Goal: Task Accomplishment & Management: Use online tool/utility

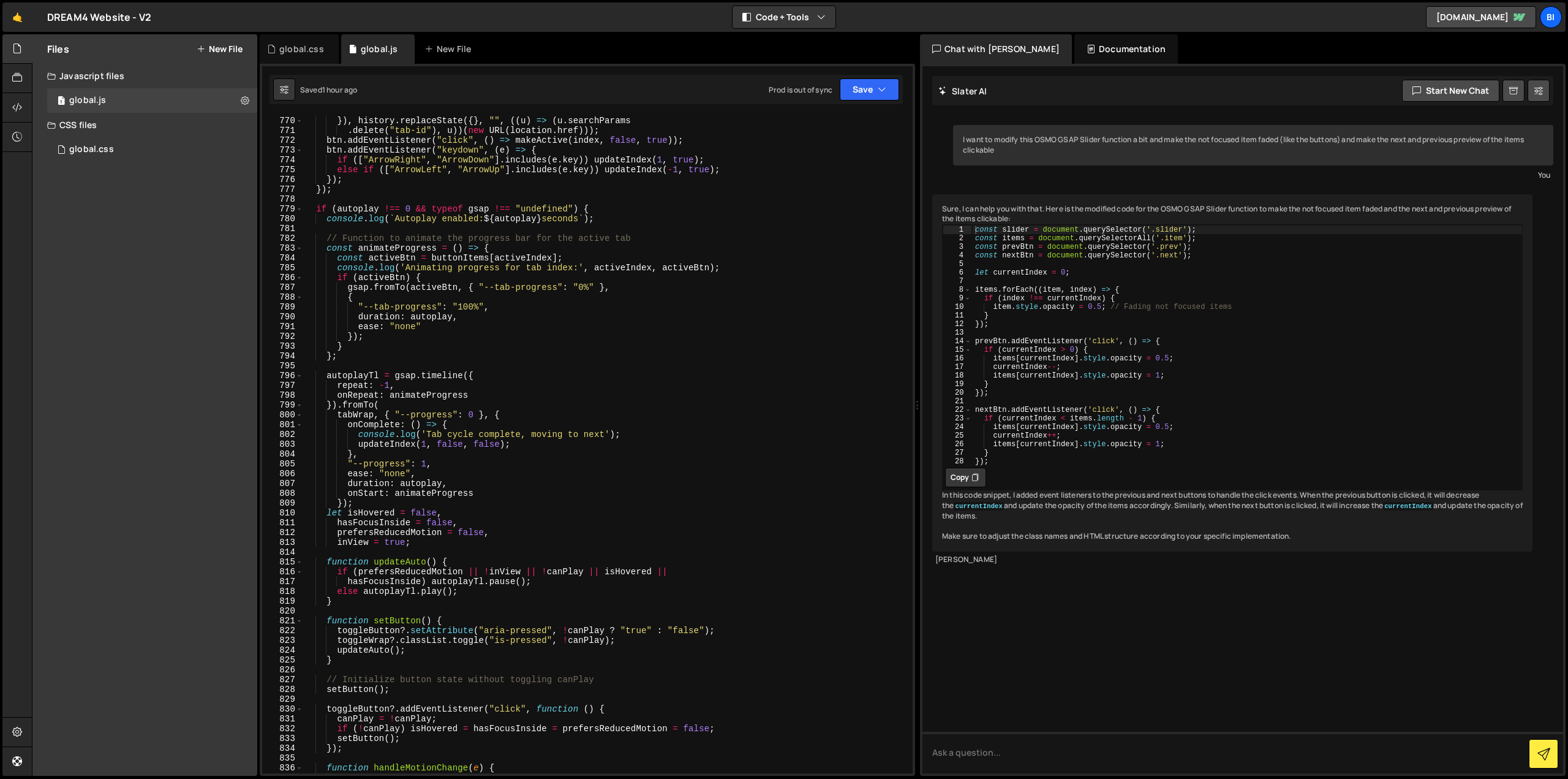
scroll to position [7207, 0]
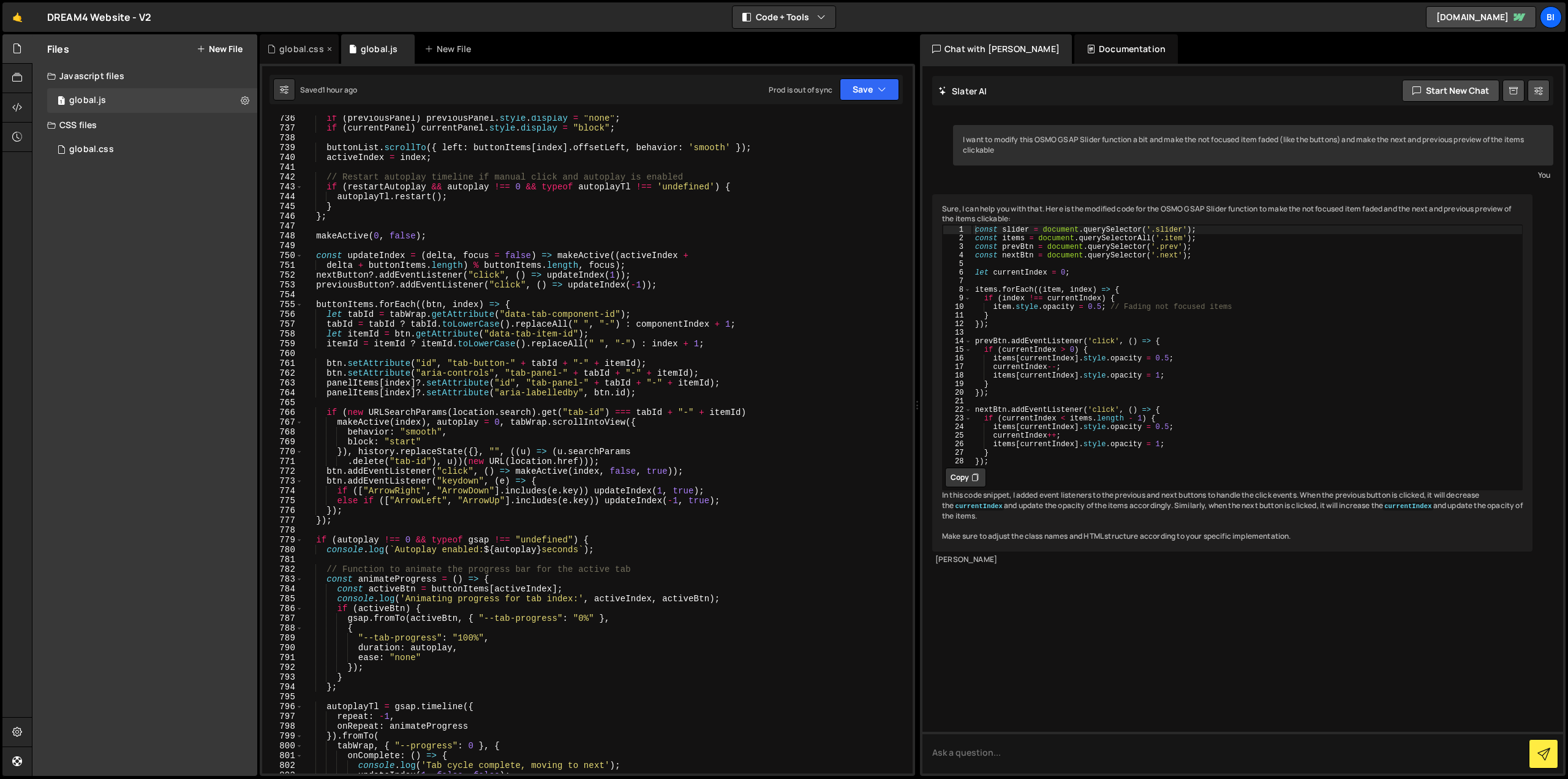
click at [291, 44] on div "global.css" at bounding box center [302, 48] width 44 height 12
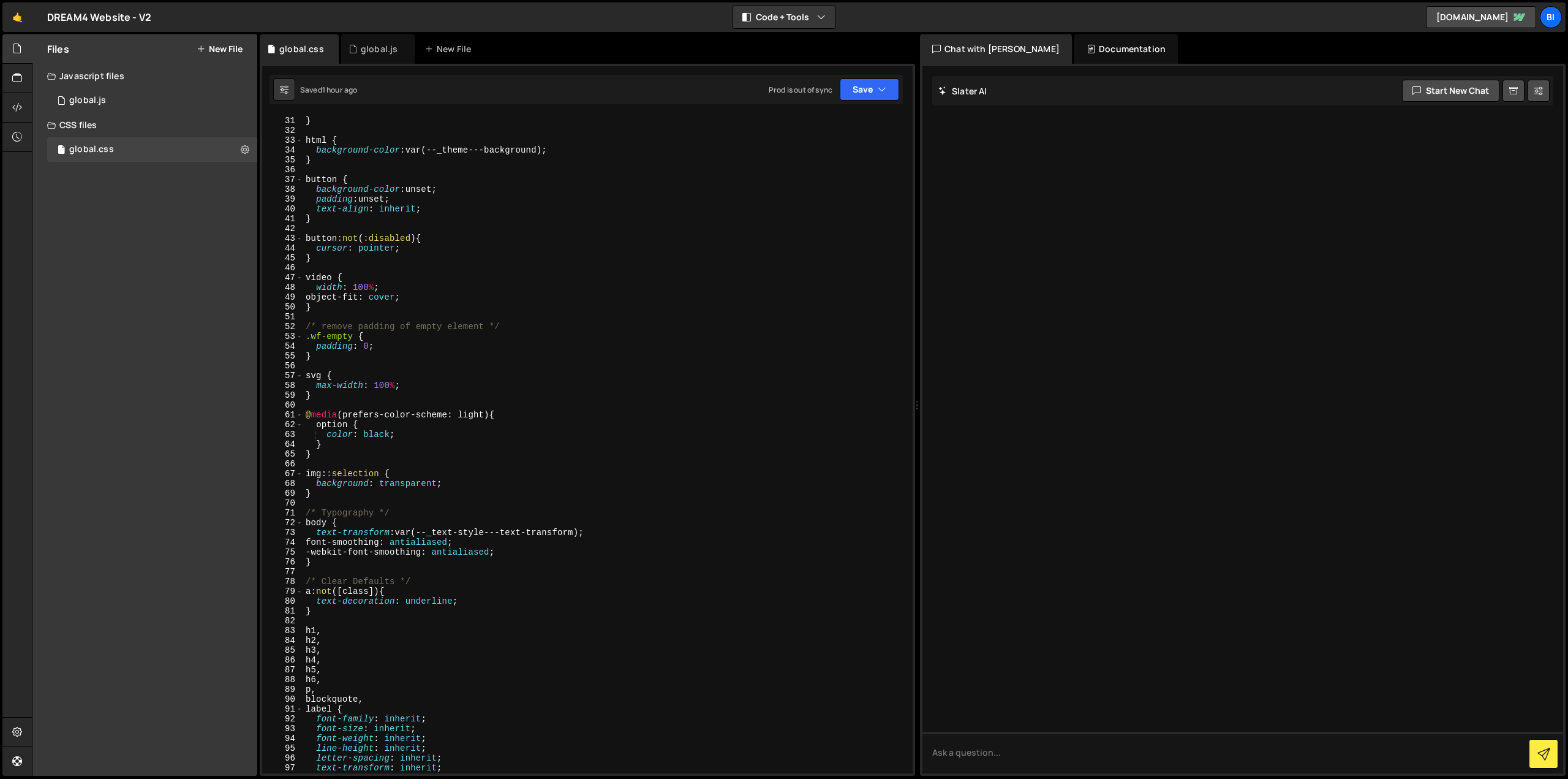
scroll to position [0, 0]
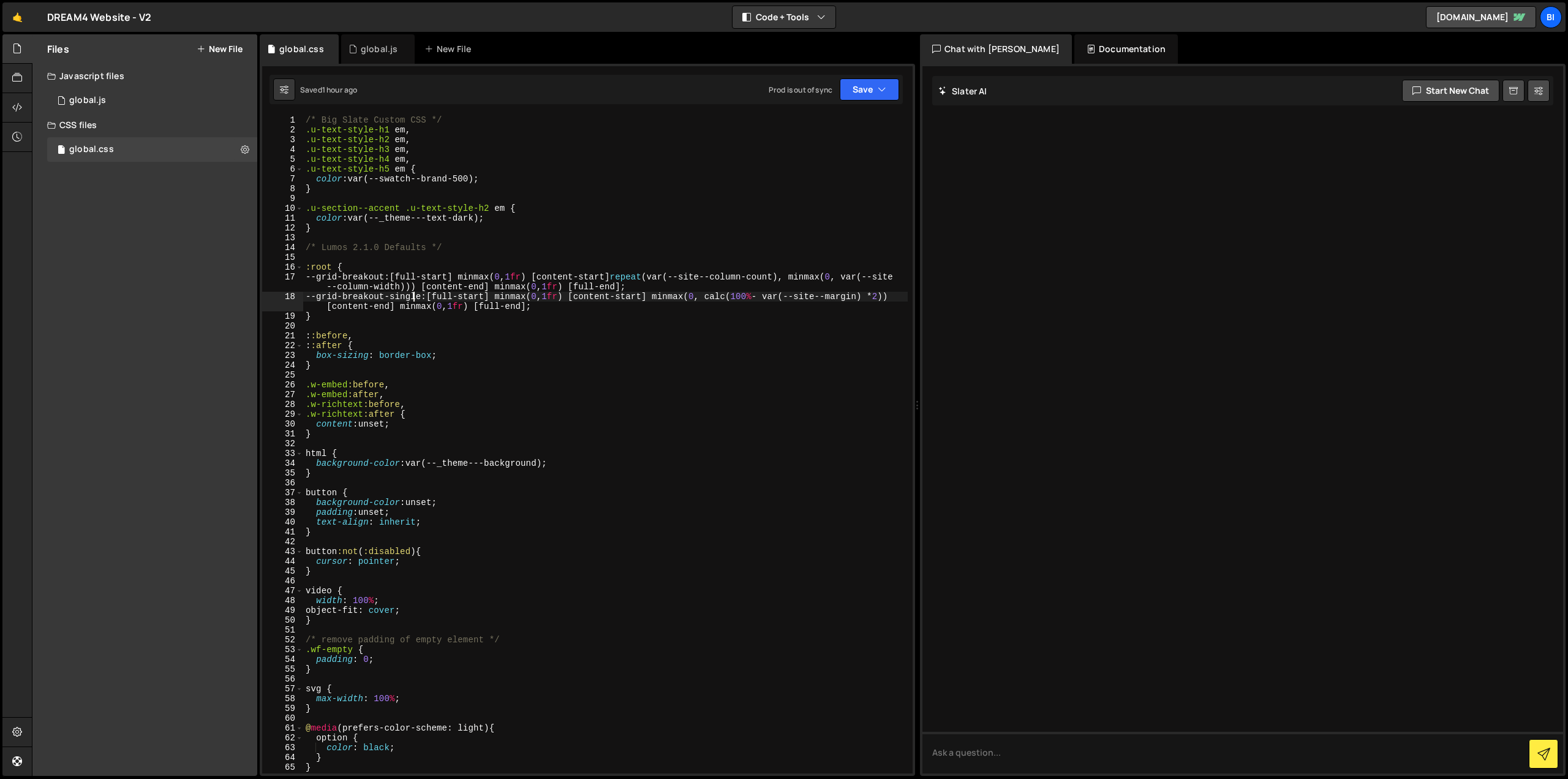
type textarea "--grid-breakout-single: [full-start] minmax(0, 1fr) [content-start] minmax(0, c…"
click at [414, 292] on div "/* Big Slate Custom CSS */ .u-text-style-h1 em , .u-text-style-h2 em , .u-text-…" at bounding box center [606, 453] width 605 height 677
click at [371, 42] on div "global.js" at bounding box center [378, 48] width 74 height 29
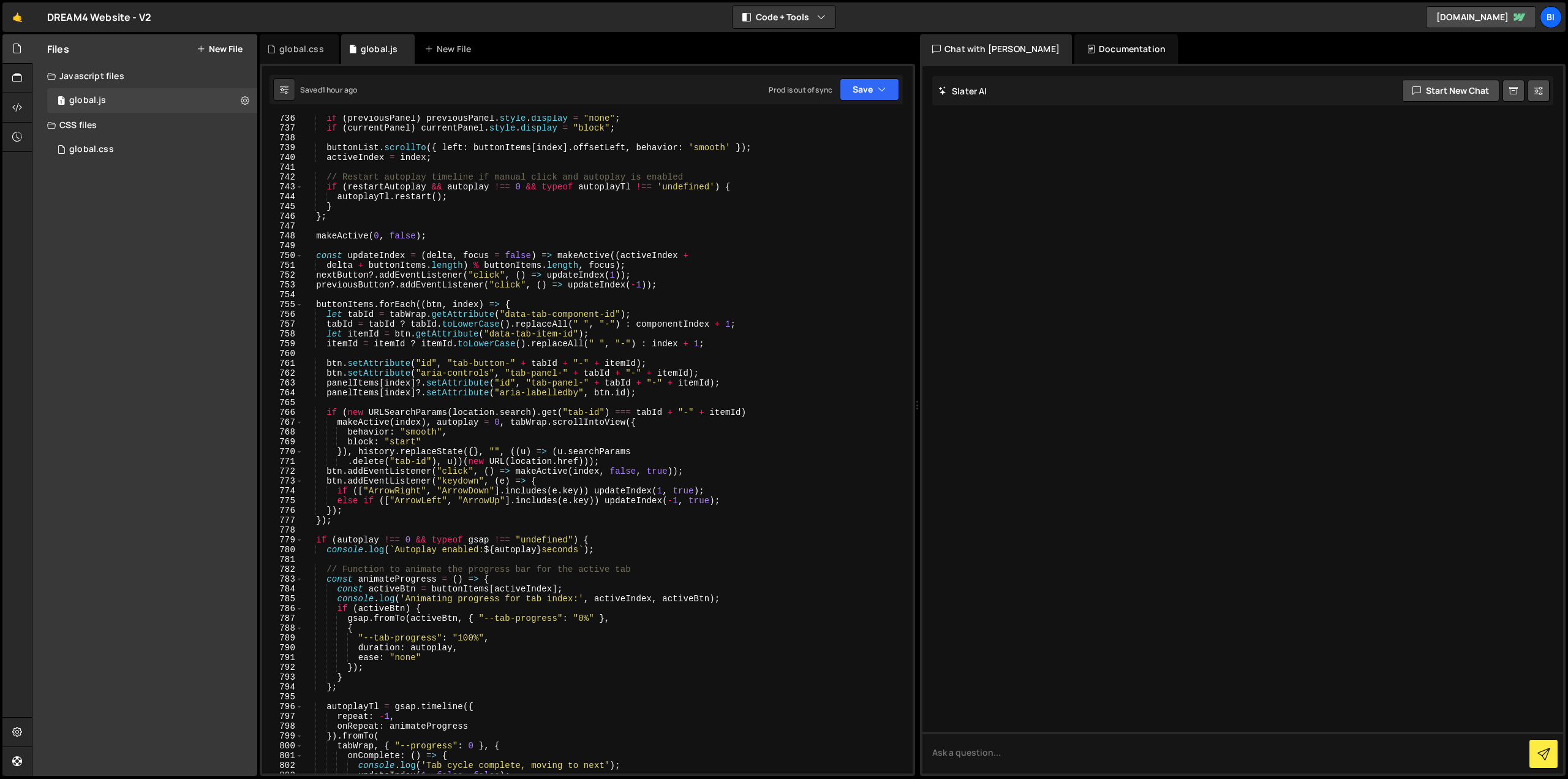
click at [441, 255] on div "if ( previousPanel ) previousPanel . style . display = "none" ; if ( currentPan…" at bounding box center [606, 452] width 605 height 677
type textarea "initDreamTabs();"
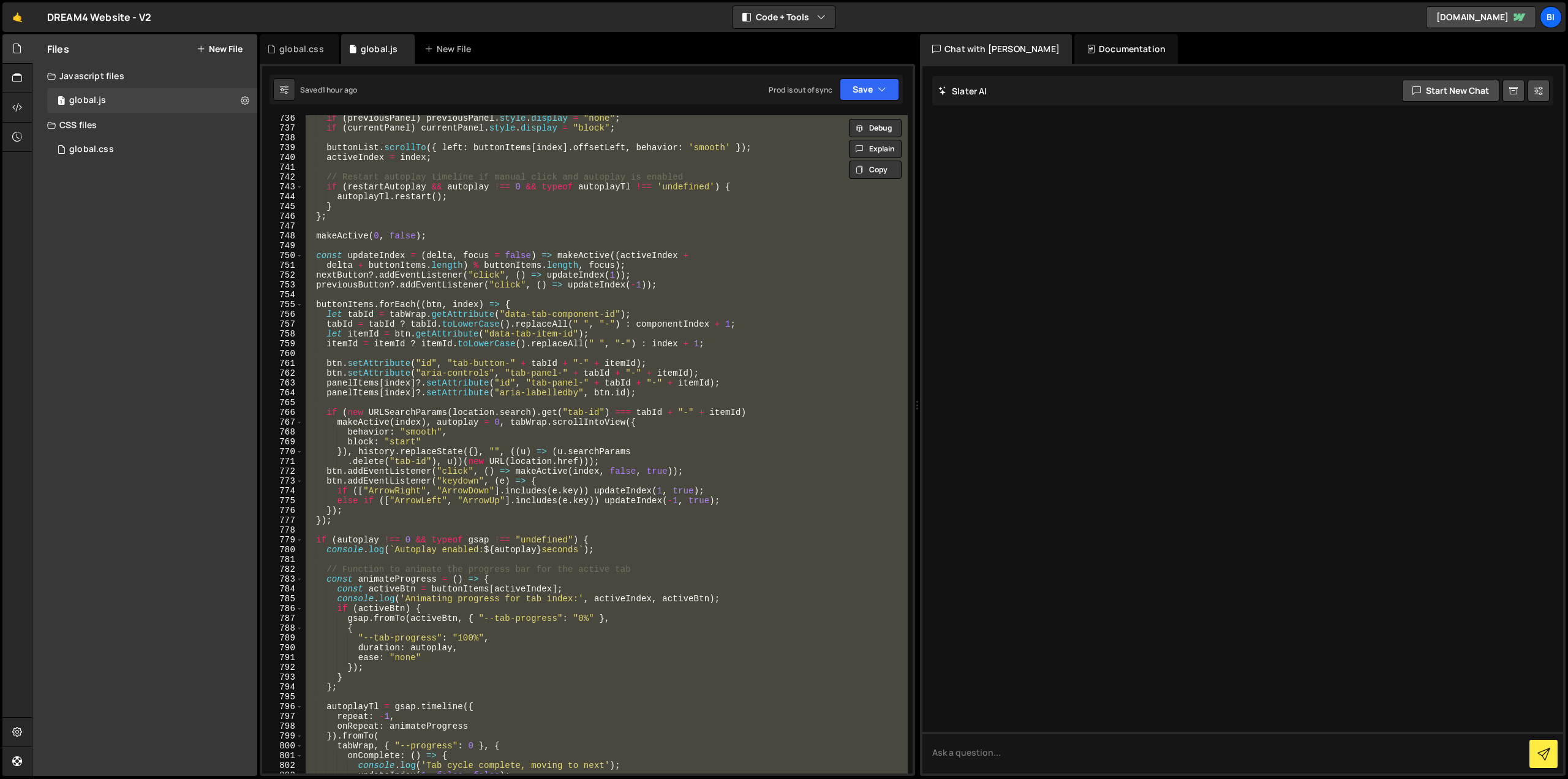
paste textarea
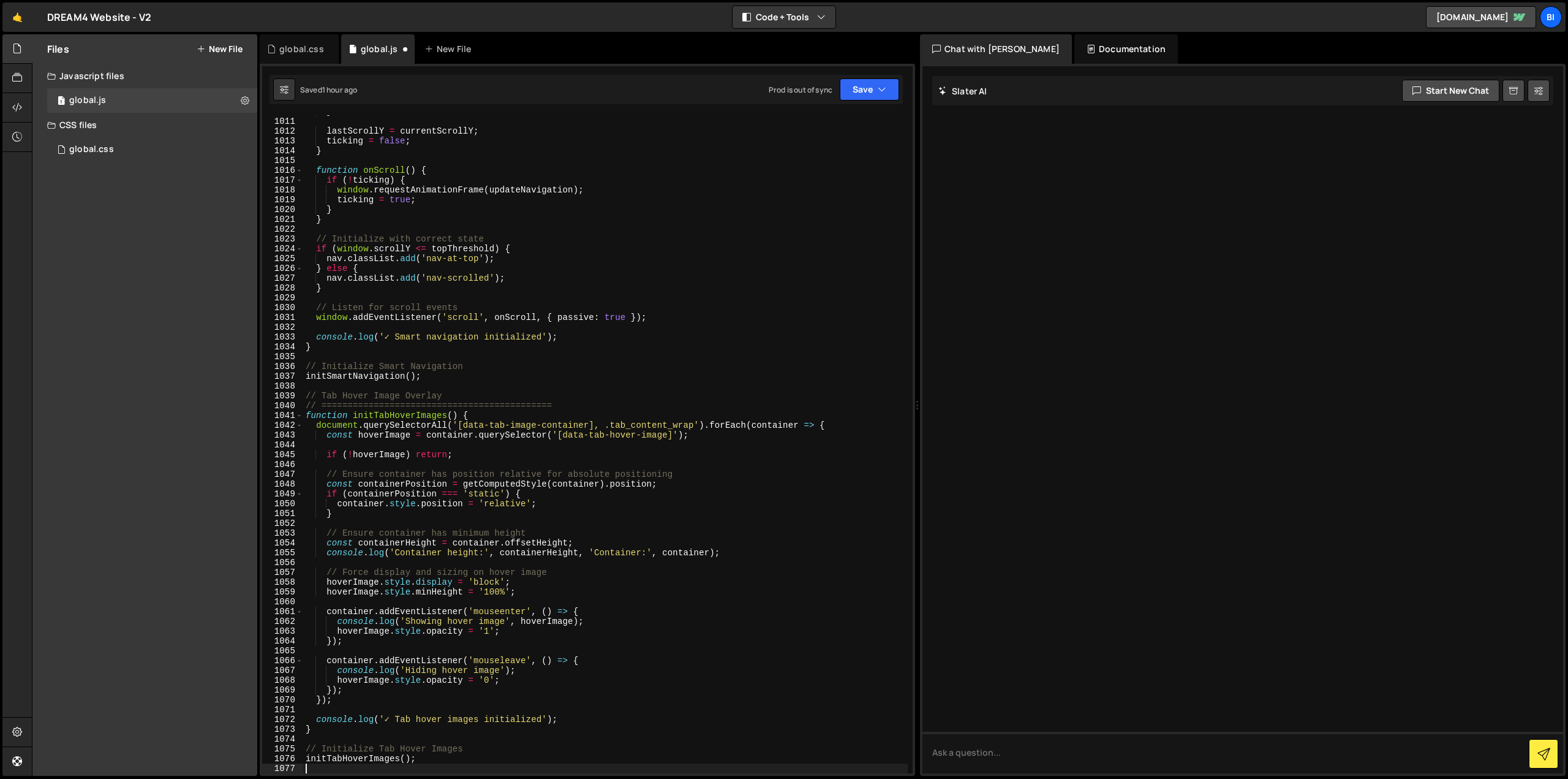
scroll to position [9900, 0]
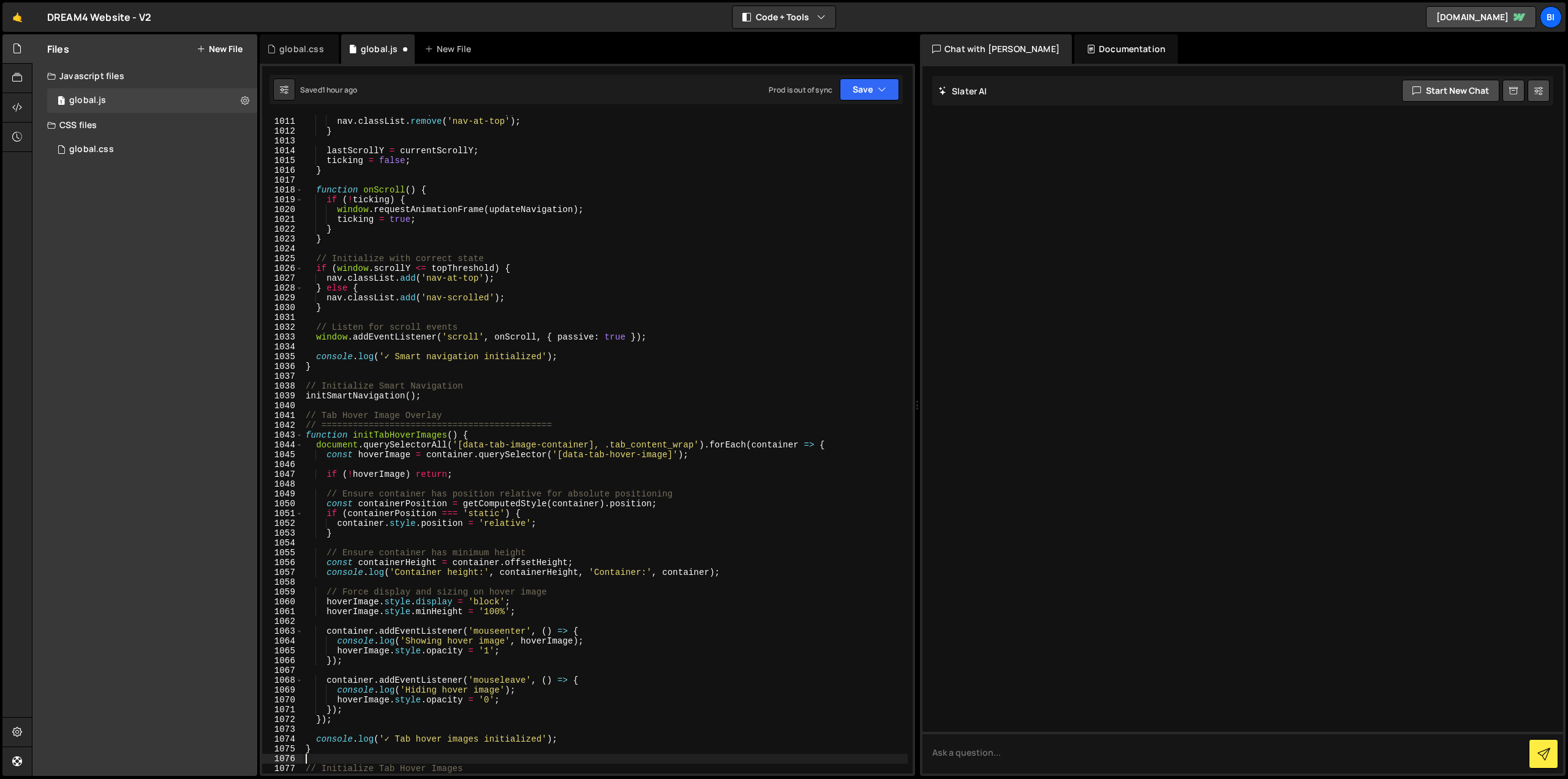
click at [486, 257] on div "nav . classList . add ( 'nav-scrolled' ) ; nav . classList . remove ( 'nav-at-t…" at bounding box center [606, 445] width 605 height 677
click at [466, 362] on div "nav . classList . add ( 'nav-scrolled' ) ; nav . classList . remove ( 'nav-at-t…" at bounding box center [606, 445] width 605 height 677
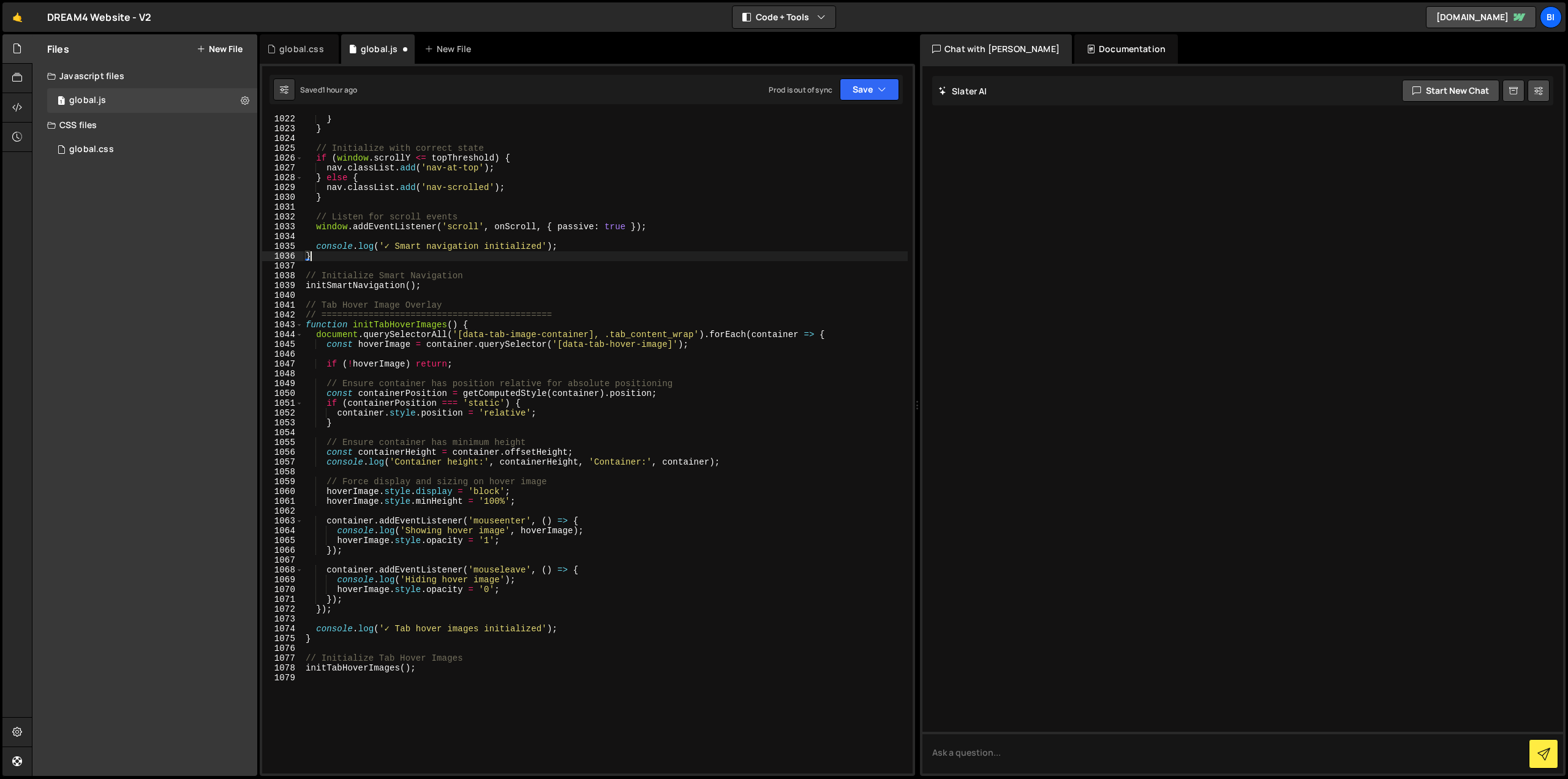
scroll to position [10120, 0]
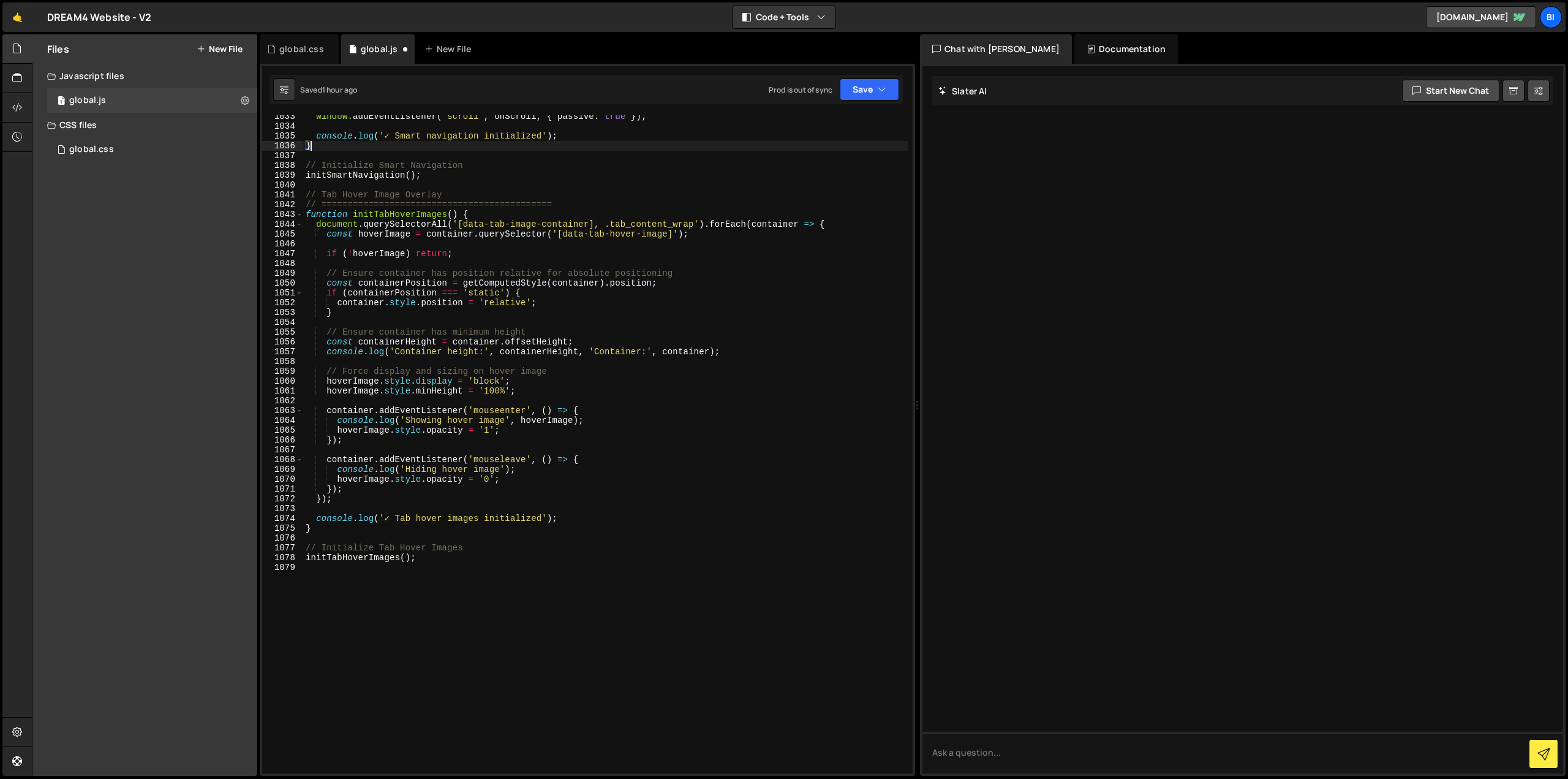
type textarea "initTabHoverImages();"
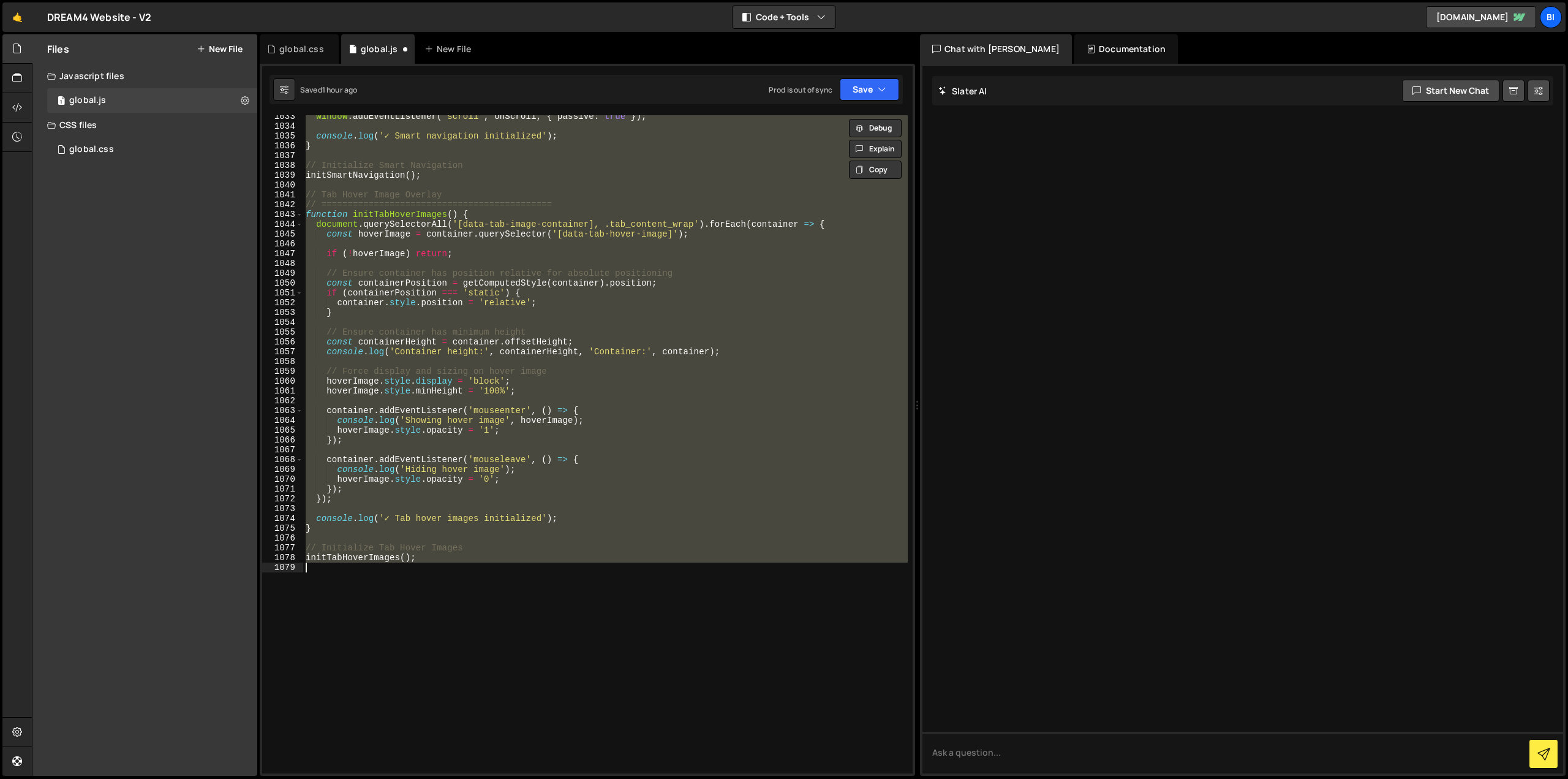
paste textarea
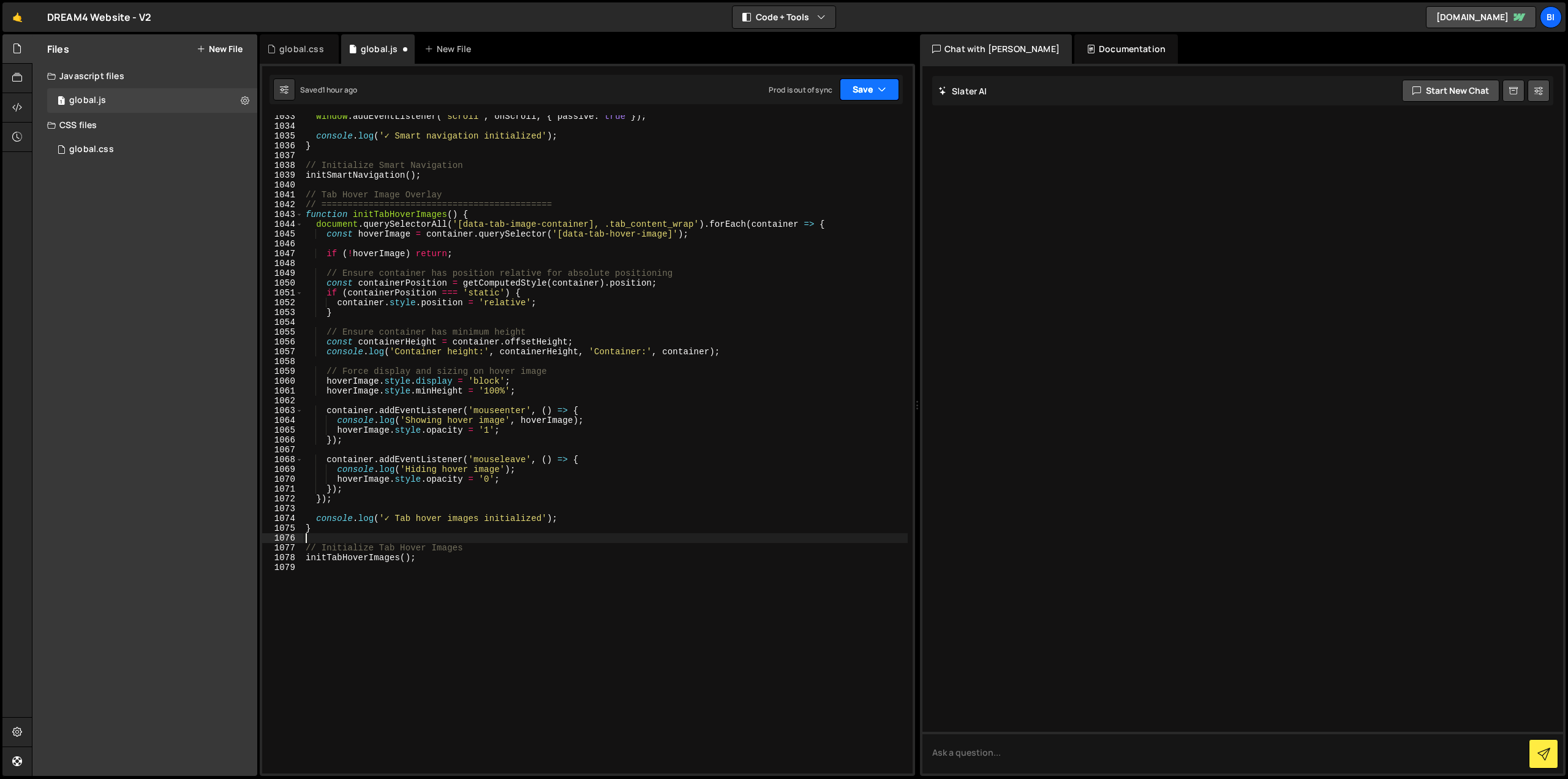
click at [897, 96] on button "Save" at bounding box center [869, 90] width 60 height 22
click at [846, 119] on div "Save to Staging S" at bounding box center [828, 119] width 127 height 12
click at [878, 84] on icon "button" at bounding box center [882, 89] width 9 height 12
click at [838, 164] on div "Save to Production S" at bounding box center [828, 159] width 127 height 12
click at [875, 90] on button "Save" at bounding box center [869, 90] width 60 height 22
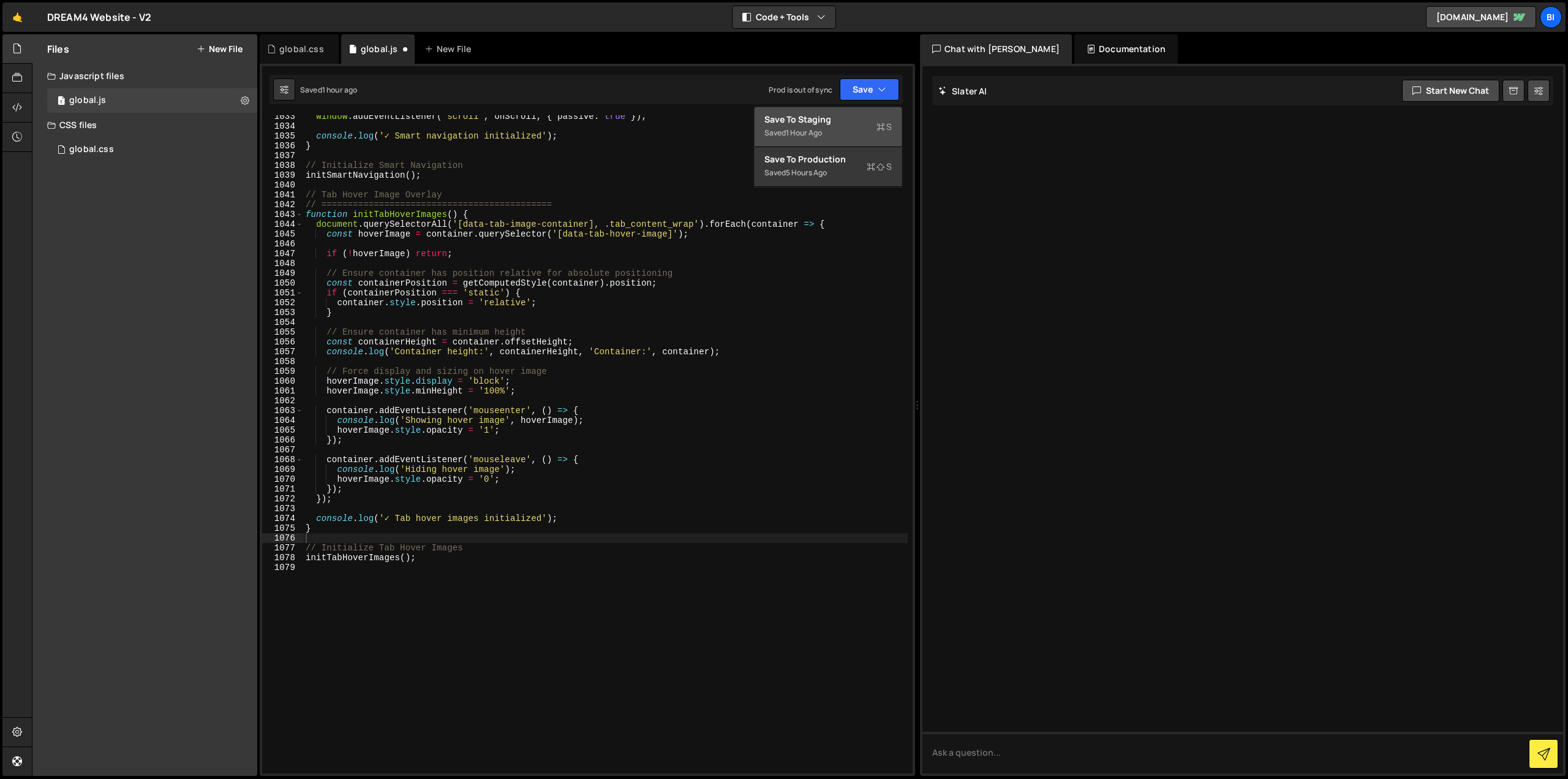
click at [823, 115] on div "Save to Staging S" at bounding box center [828, 119] width 127 height 12
type textarea "// Initialize Smart Navigation"
click at [646, 164] on div "window . addEventListener ( 'scroll' , onScroll , { passive : true }) ; console…" at bounding box center [606, 449] width 605 height 677
click at [295, 44] on div "global.css" at bounding box center [302, 48] width 44 height 12
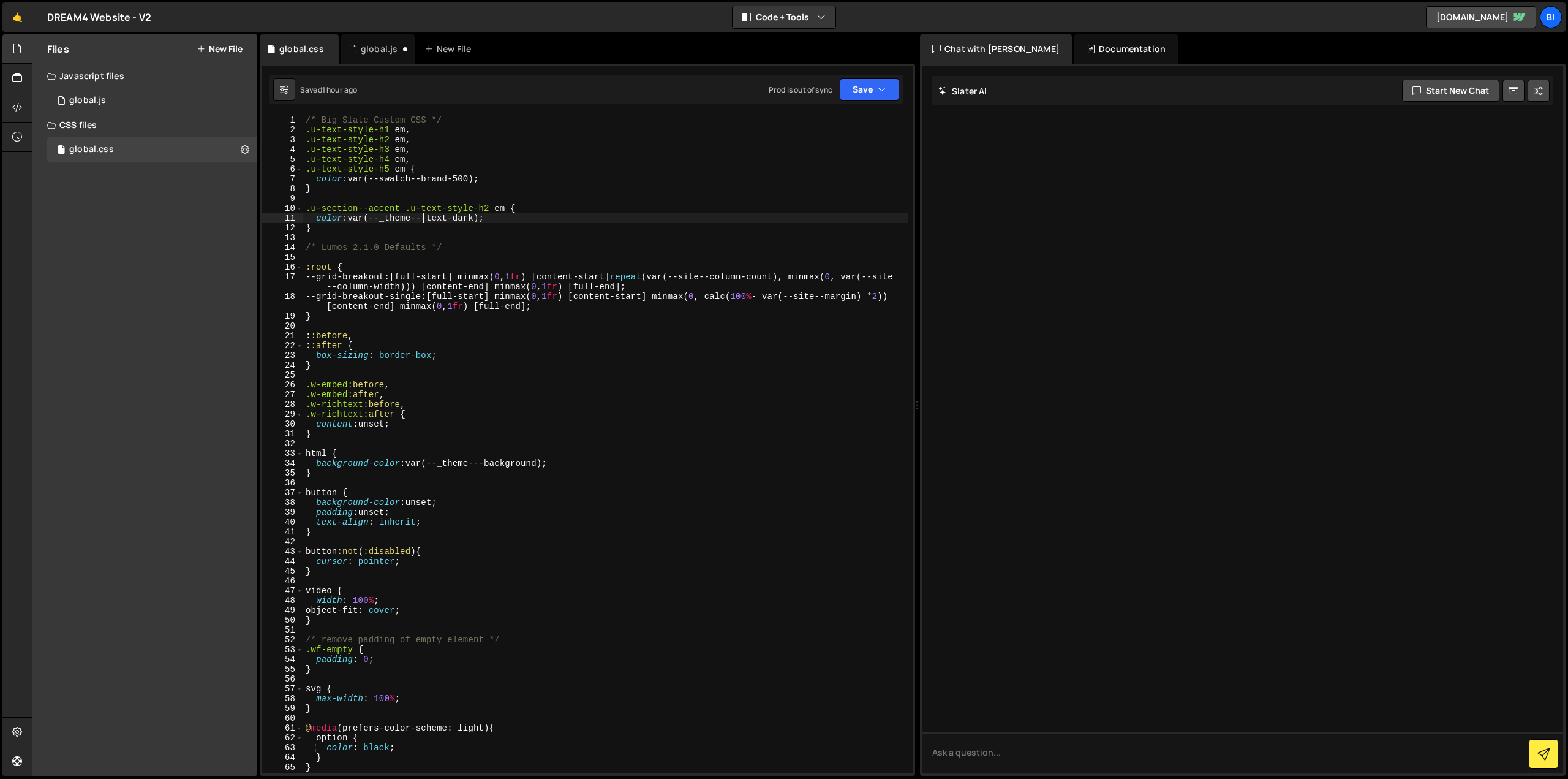
click at [422, 222] on div "/* Big Slate Custom CSS */ .u-text-style-h1 em , .u-text-style-h2 em , .u-text-…" at bounding box center [606, 453] width 605 height 677
type textarea "opacity: 1; }"
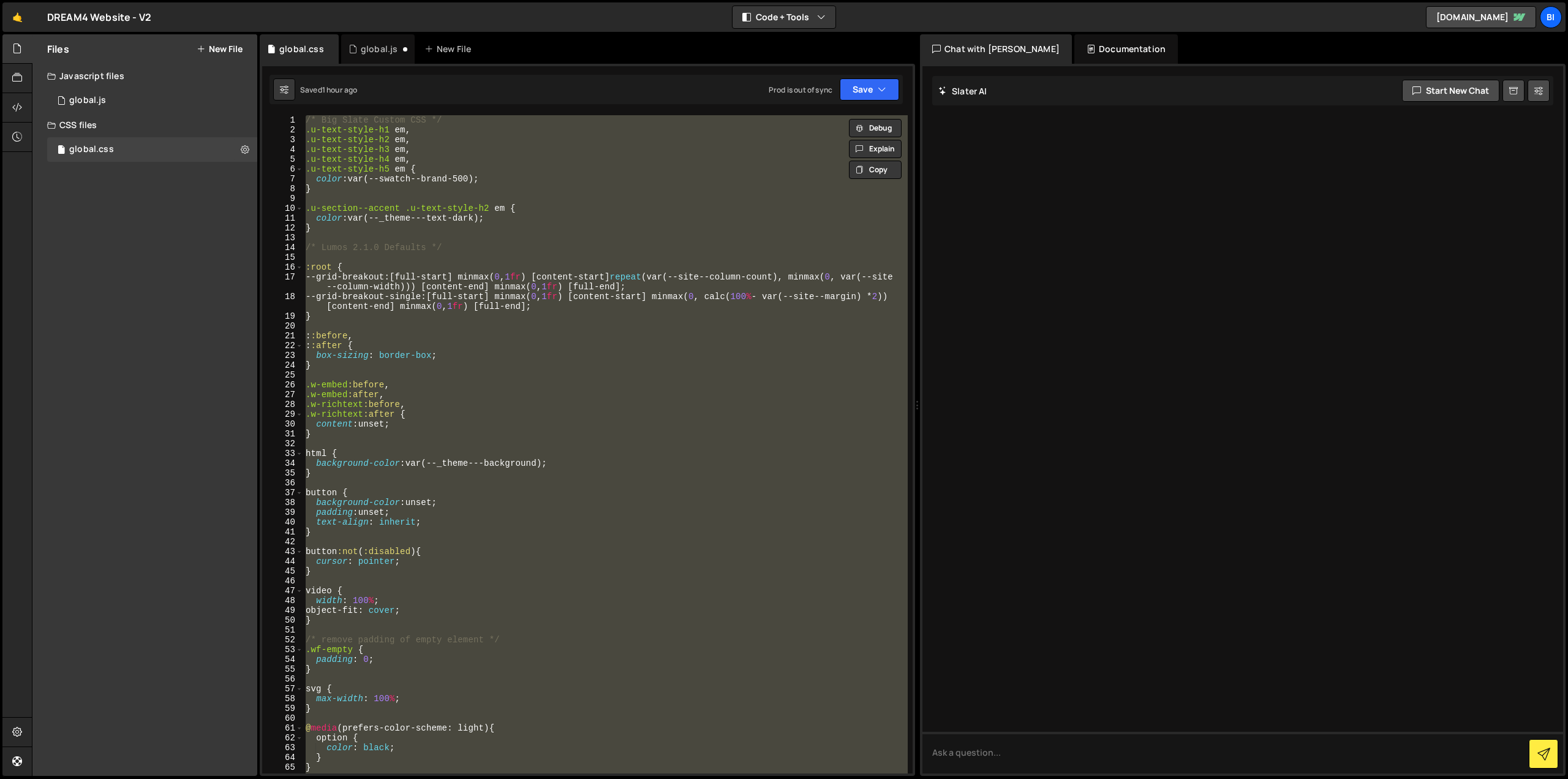
paste textarea
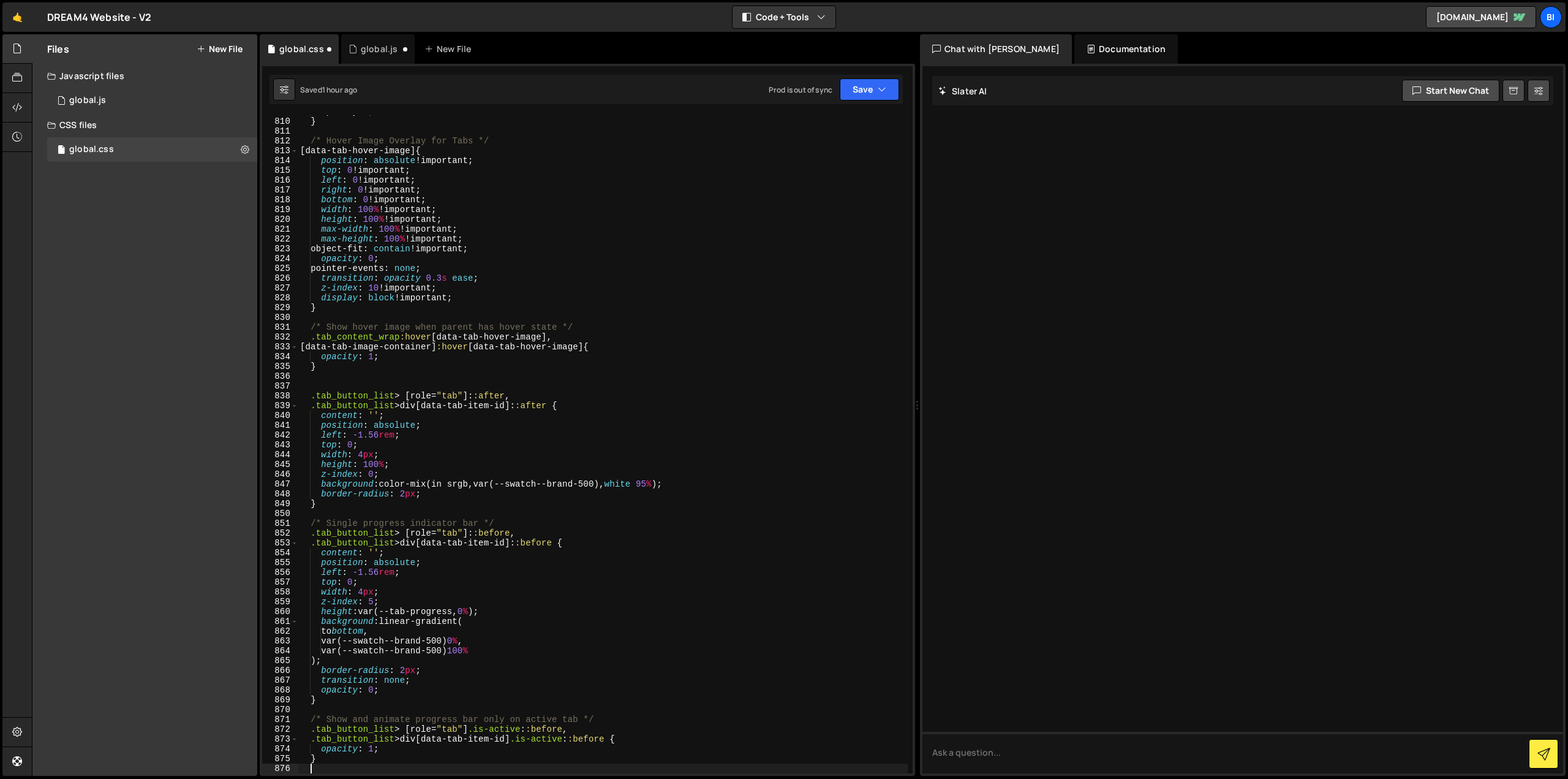
scroll to position [7998, 0]
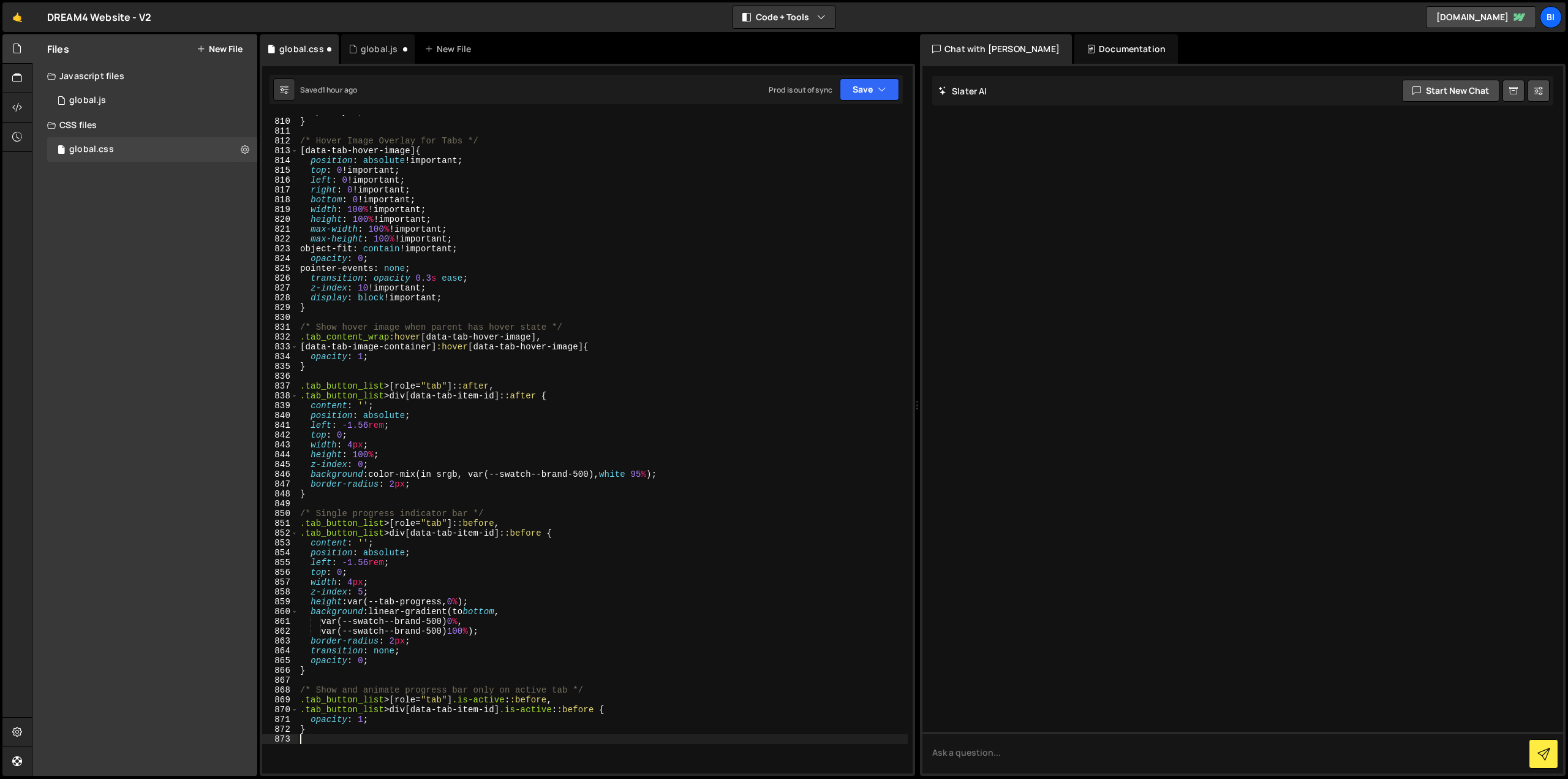
click at [490, 283] on div "opacity : 1 ; } /* Hover Image Overlay for Tabs */ [ data-tab-hover-image ] { p…" at bounding box center [603, 445] width 610 height 677
type textarea "z-index: 10 !important;"
click at [889, 93] on button "Save" at bounding box center [869, 90] width 60 height 22
click at [863, 129] on div "Saved 1 hour ago" at bounding box center [828, 133] width 127 height 15
click at [879, 83] on icon "button" at bounding box center [882, 89] width 9 height 12
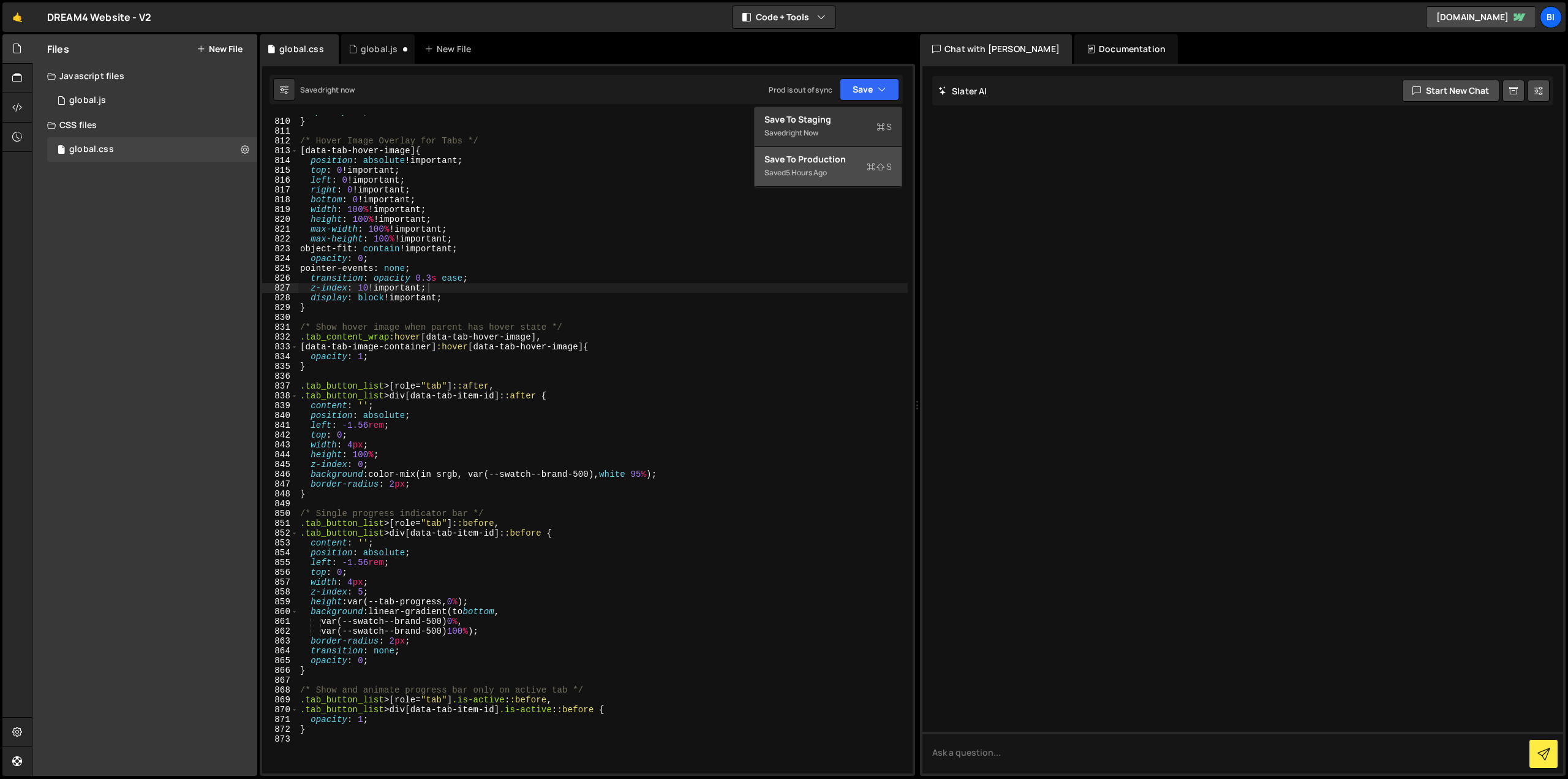
click at [859, 164] on div "Save to Production S" at bounding box center [828, 159] width 127 height 12
click at [374, 43] on div "global.js" at bounding box center [379, 48] width 37 height 12
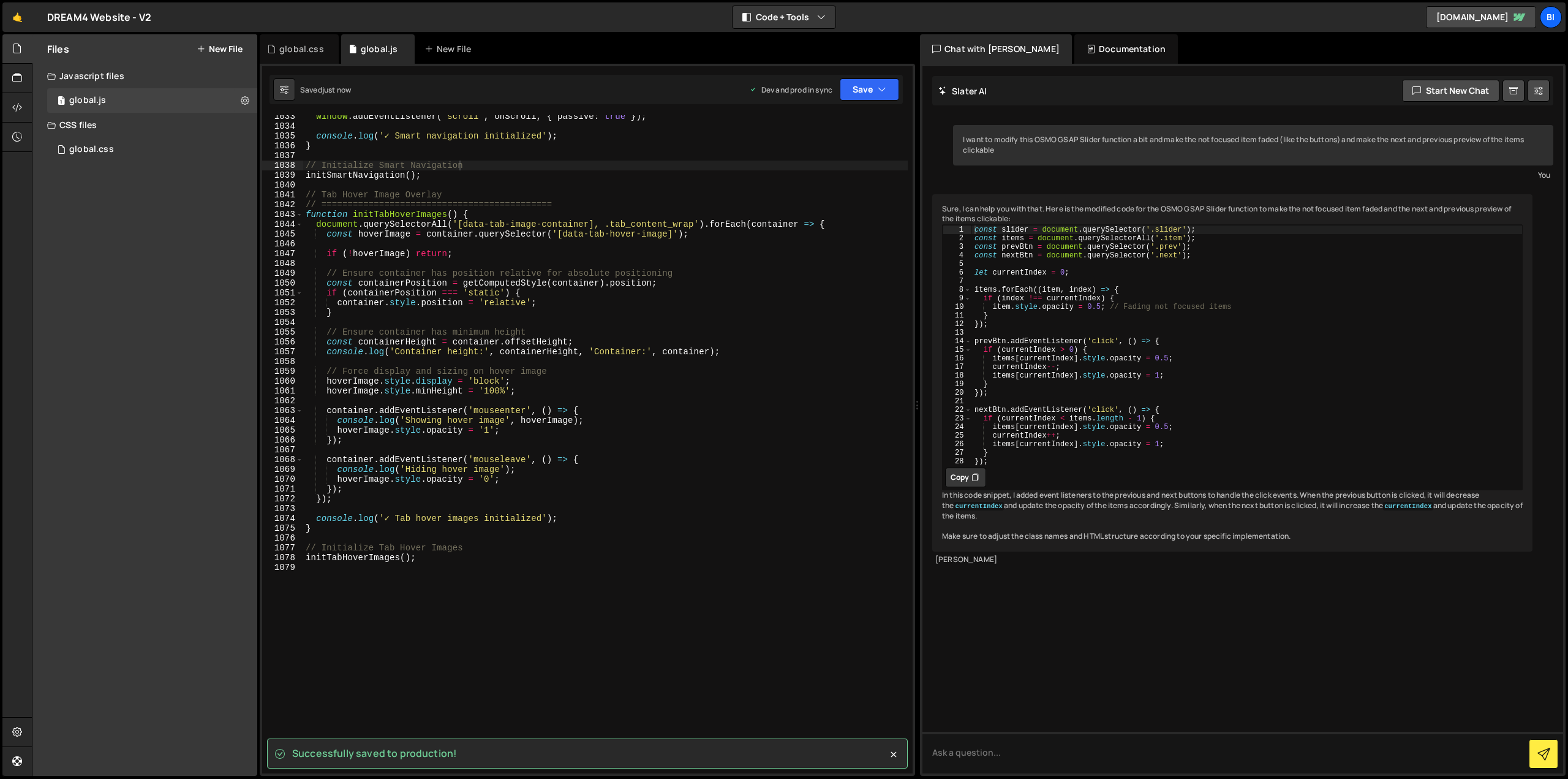
click at [866, 111] on div "Successfully saved to production! 1 Type cmd + s to save your Javascript file. …" at bounding box center [588, 419] width 656 height 712
type textarea "if (!hoverImage) return;"
click at [557, 256] on div "window . addEventListener ( 'scroll' , onScroll , { passive : true }) ; console…" at bounding box center [606, 449] width 605 height 677
click at [268, 44] on icon at bounding box center [271, 48] width 9 height 12
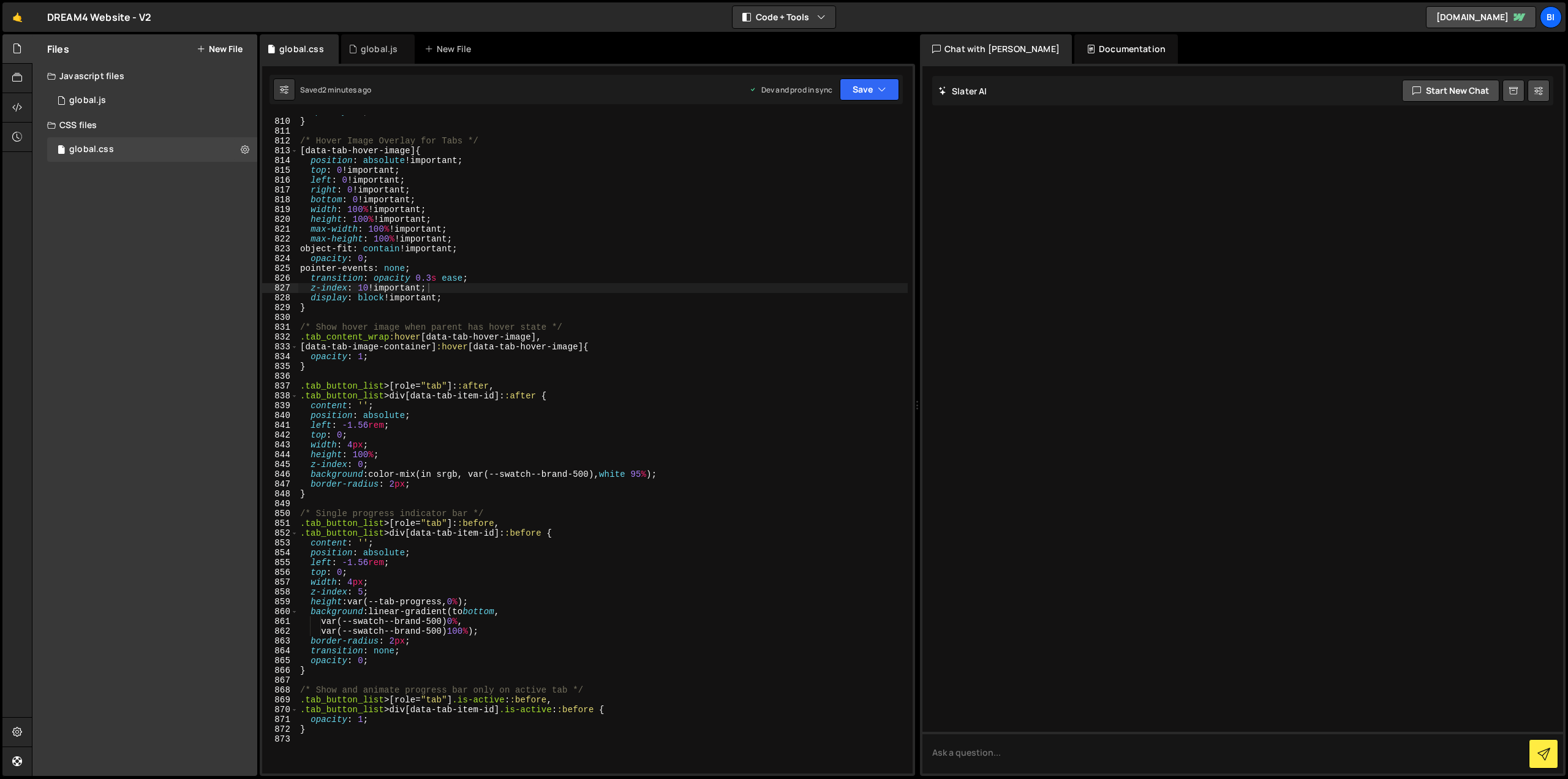
type textarea "opacity: 0;"
click at [449, 263] on div "opacity : 1 ; } /* Hover Image Overlay for Tabs */ [ data-tab-hover-image ] { p…" at bounding box center [603, 445] width 610 height 677
click at [383, 49] on div "global.js" at bounding box center [379, 48] width 37 height 12
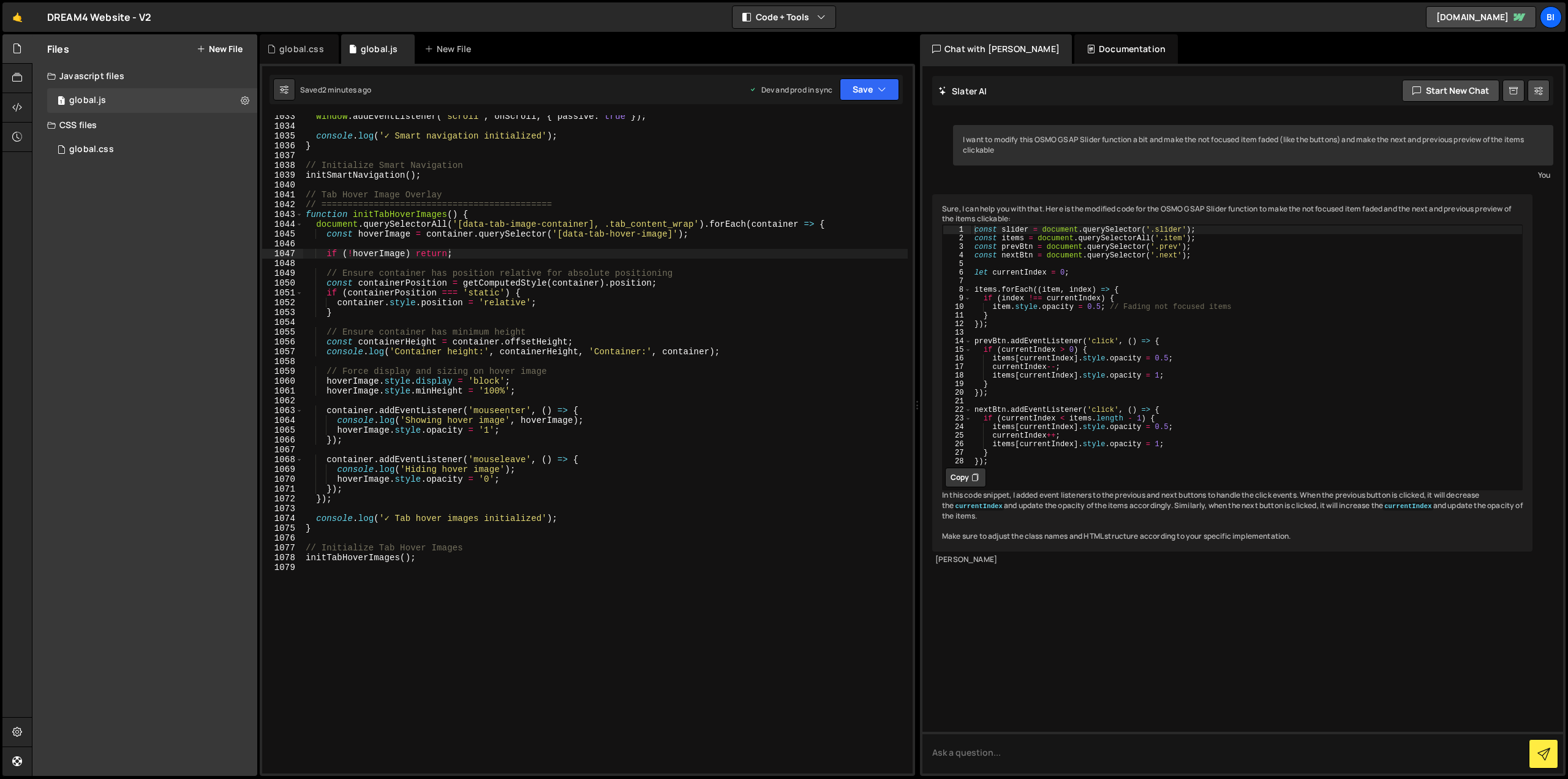
click at [495, 281] on div "window . addEventListener ( 'scroll' , onScroll , { passive : true }) ; console…" at bounding box center [606, 449] width 605 height 677
type textarea "initTabHoverImages();"
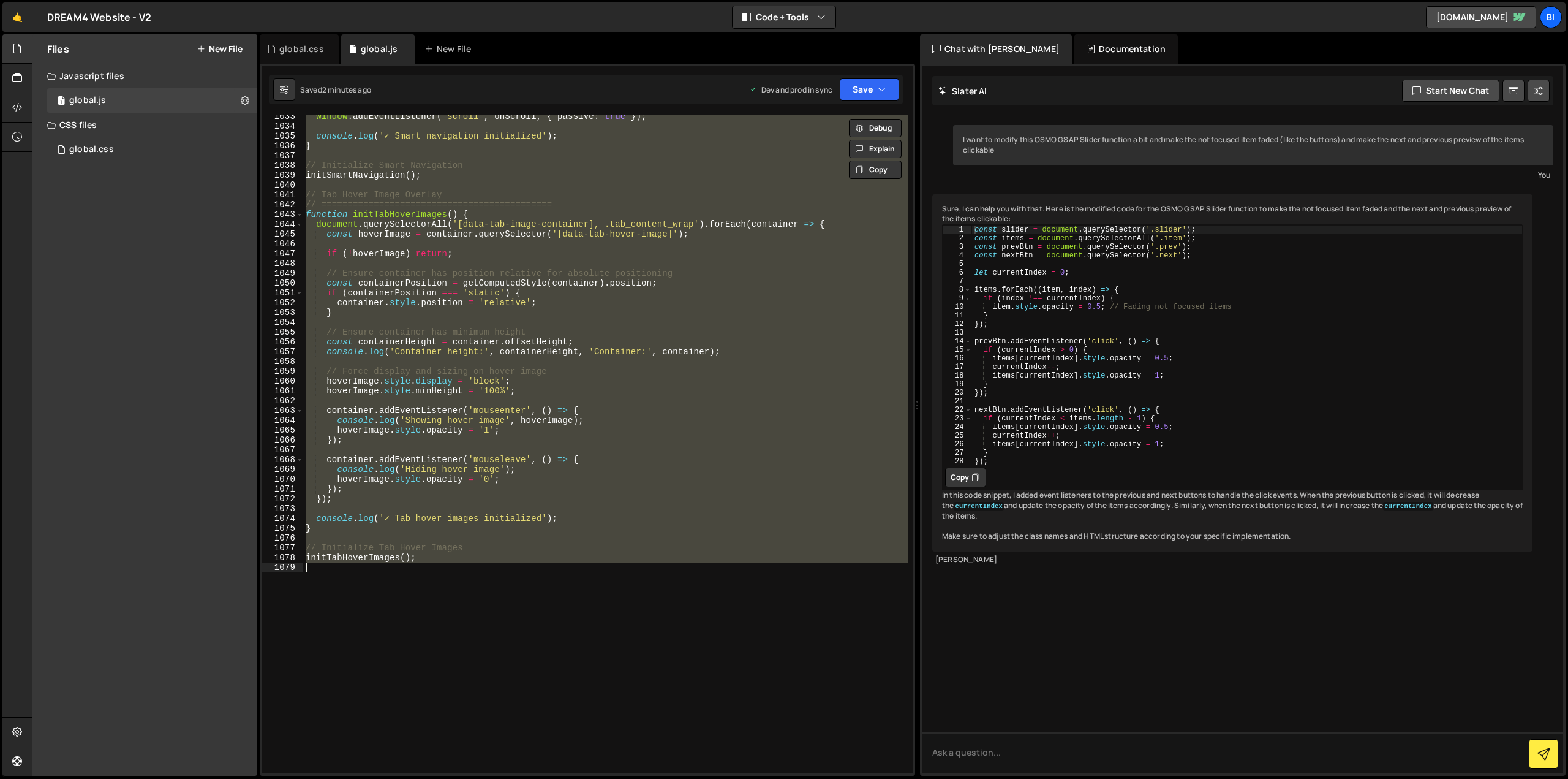
paste textarea
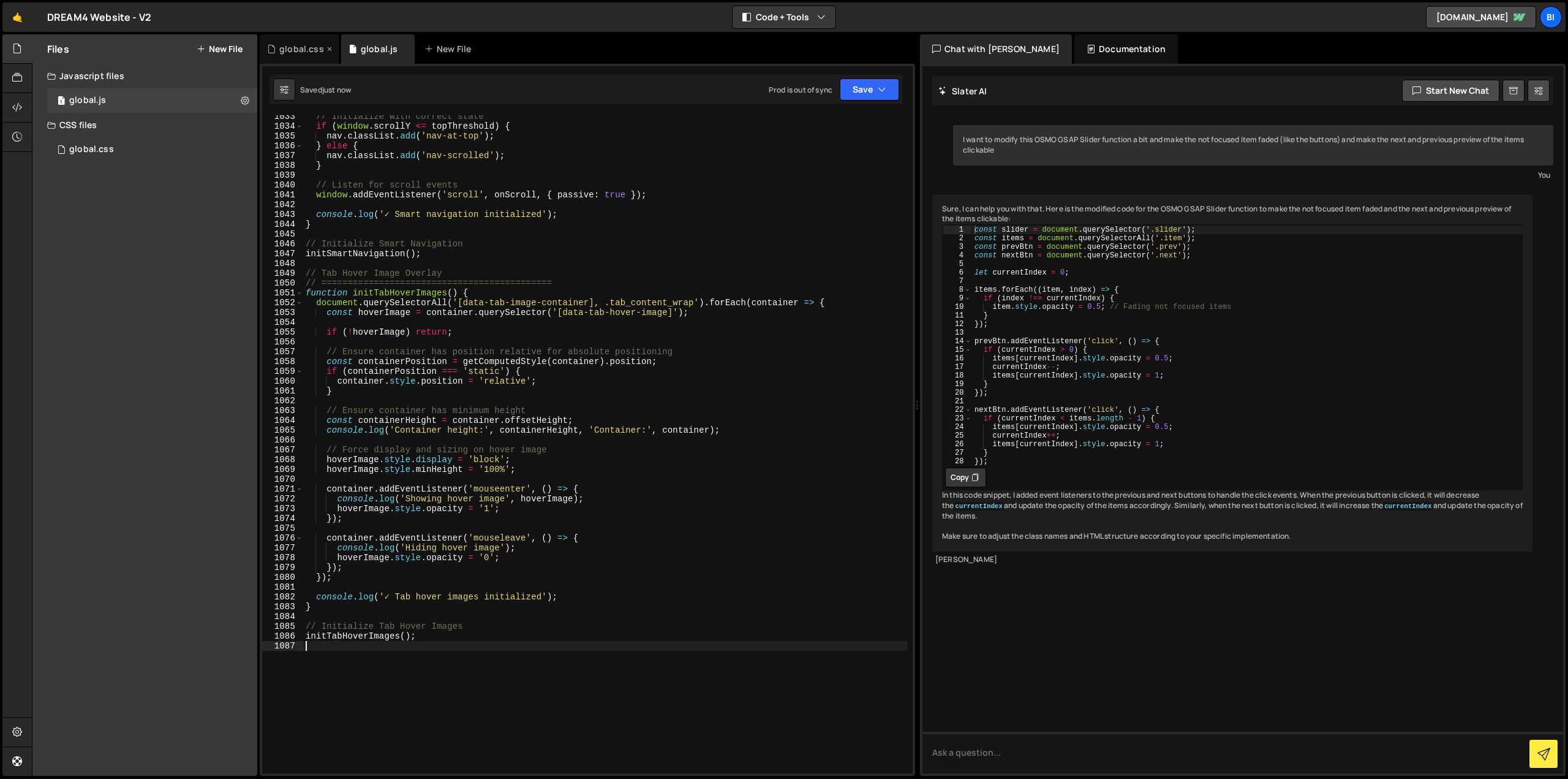
click at [287, 40] on div "global.css" at bounding box center [299, 48] width 79 height 29
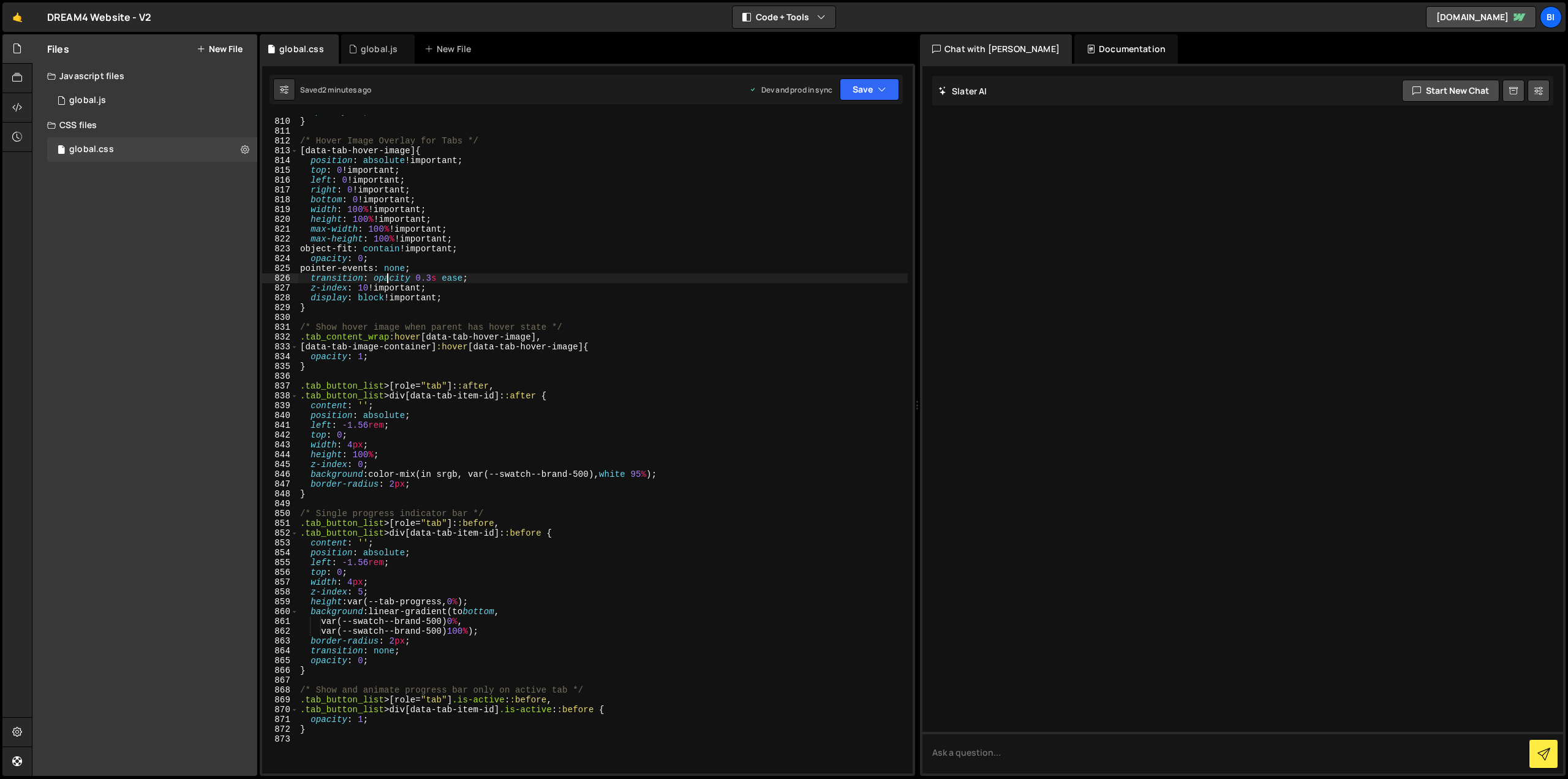
click at [390, 281] on div "opacity : 1 ; } /* Hover Image Overlay for Tabs */ [ data-tab-hover-image ] { p…" at bounding box center [603, 445] width 610 height 677
type textarea "}"
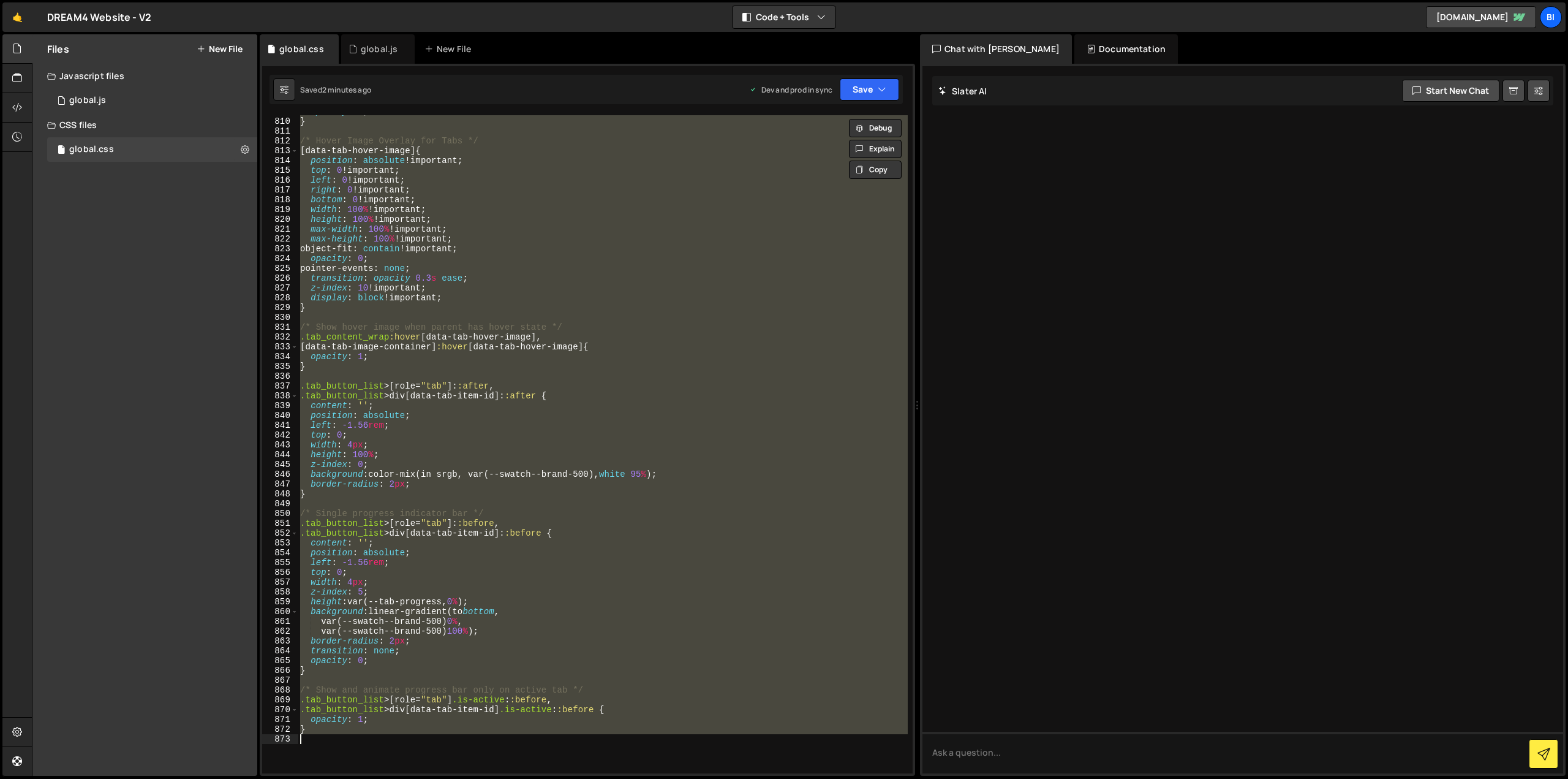
paste textarea
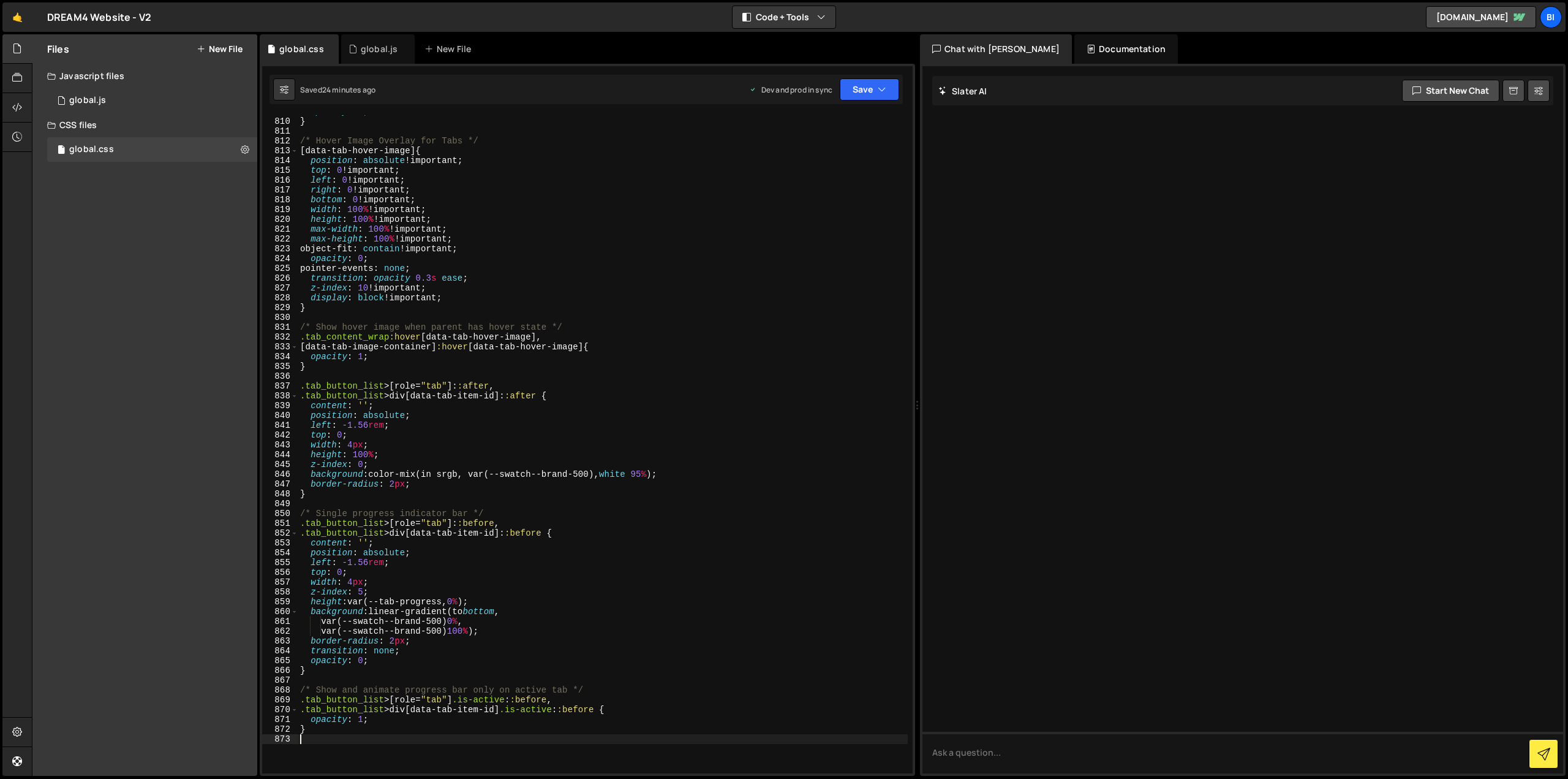
click at [414, 273] on div "opacity : 1 ; } /* Hover Image Overlay for Tabs */ [ data-tab-hover-image ] { p…" at bounding box center [603, 445] width 610 height 677
type textarea "}"
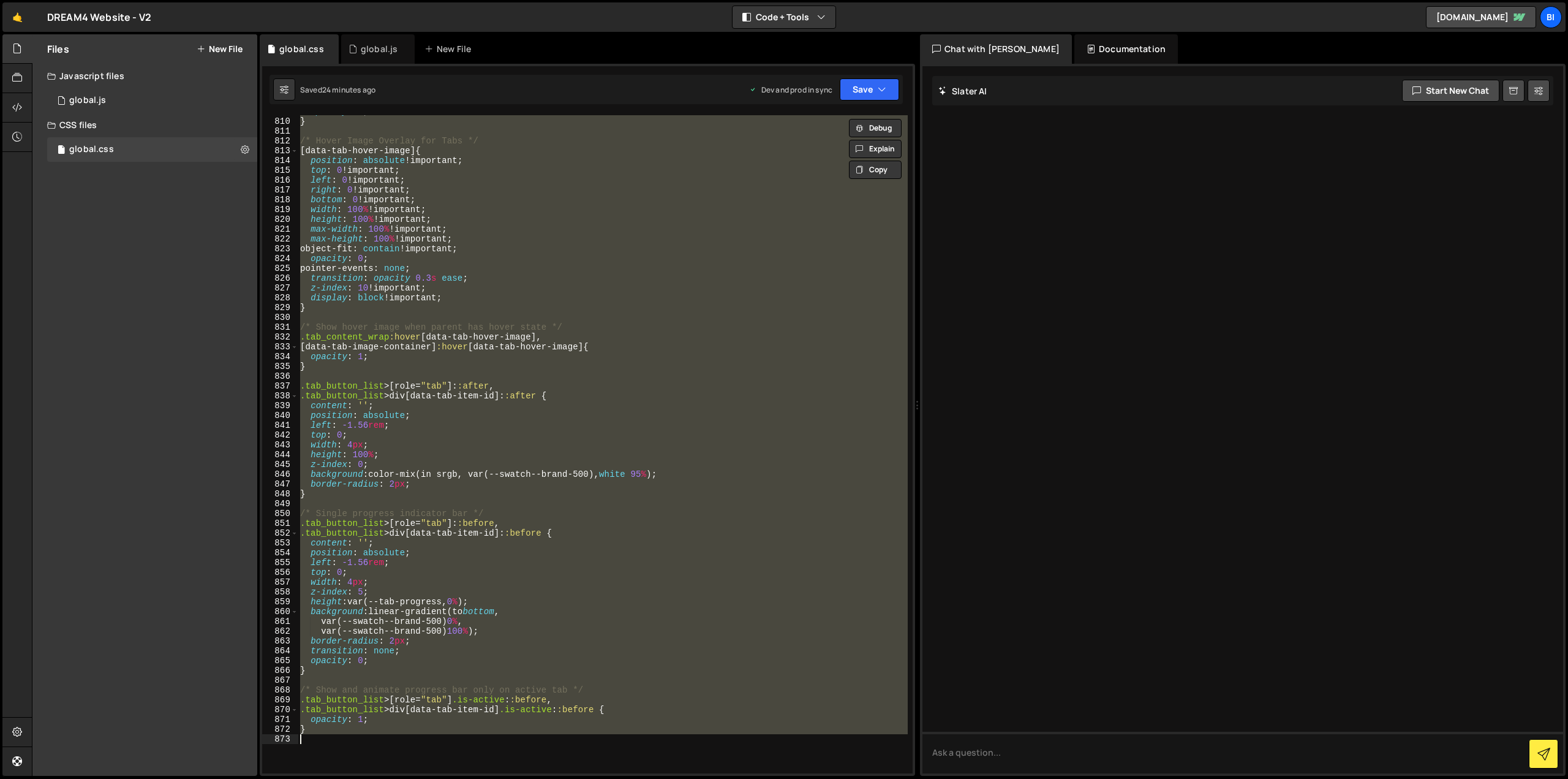
paste textarea
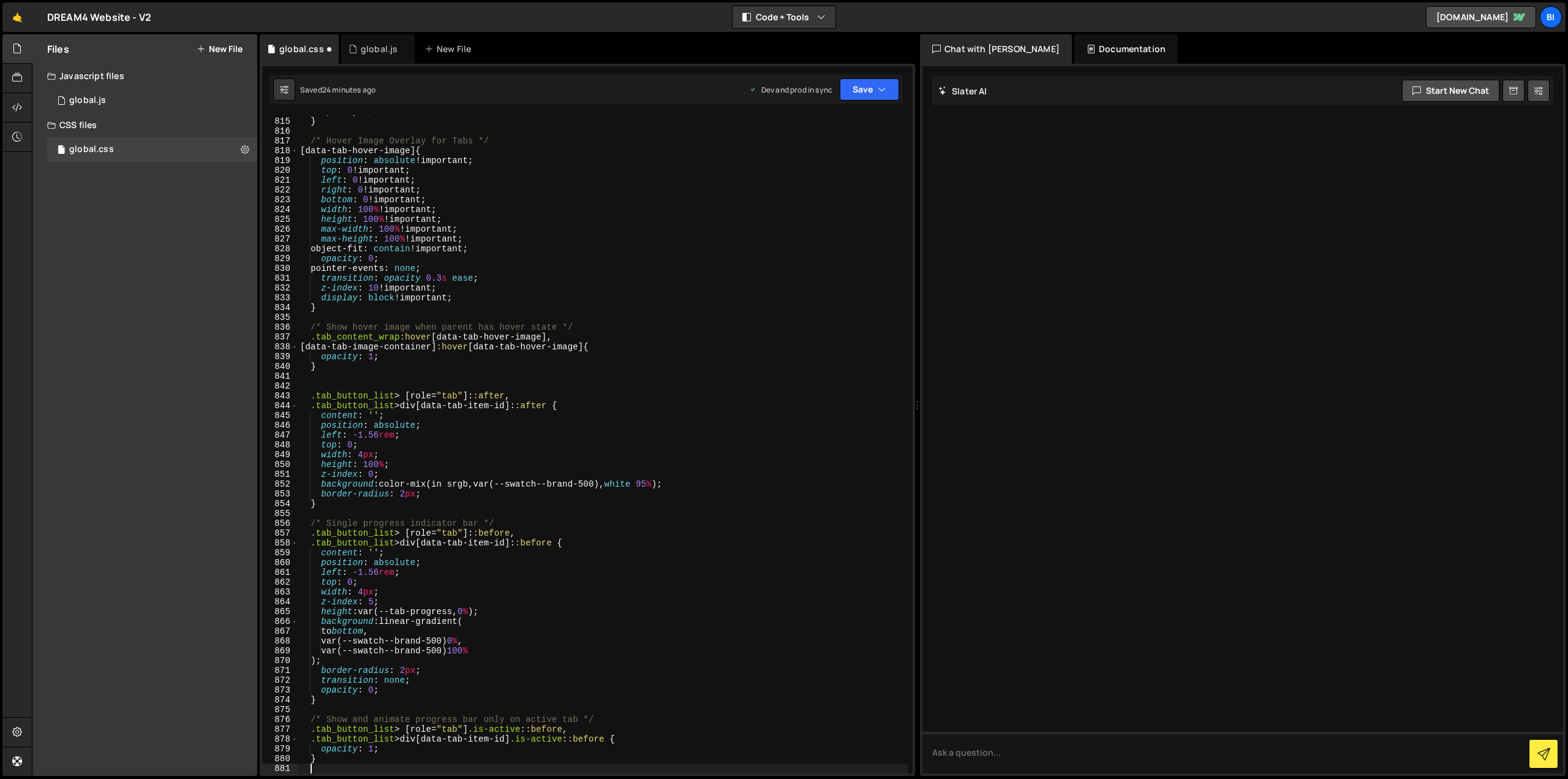
scroll to position [8047, 0]
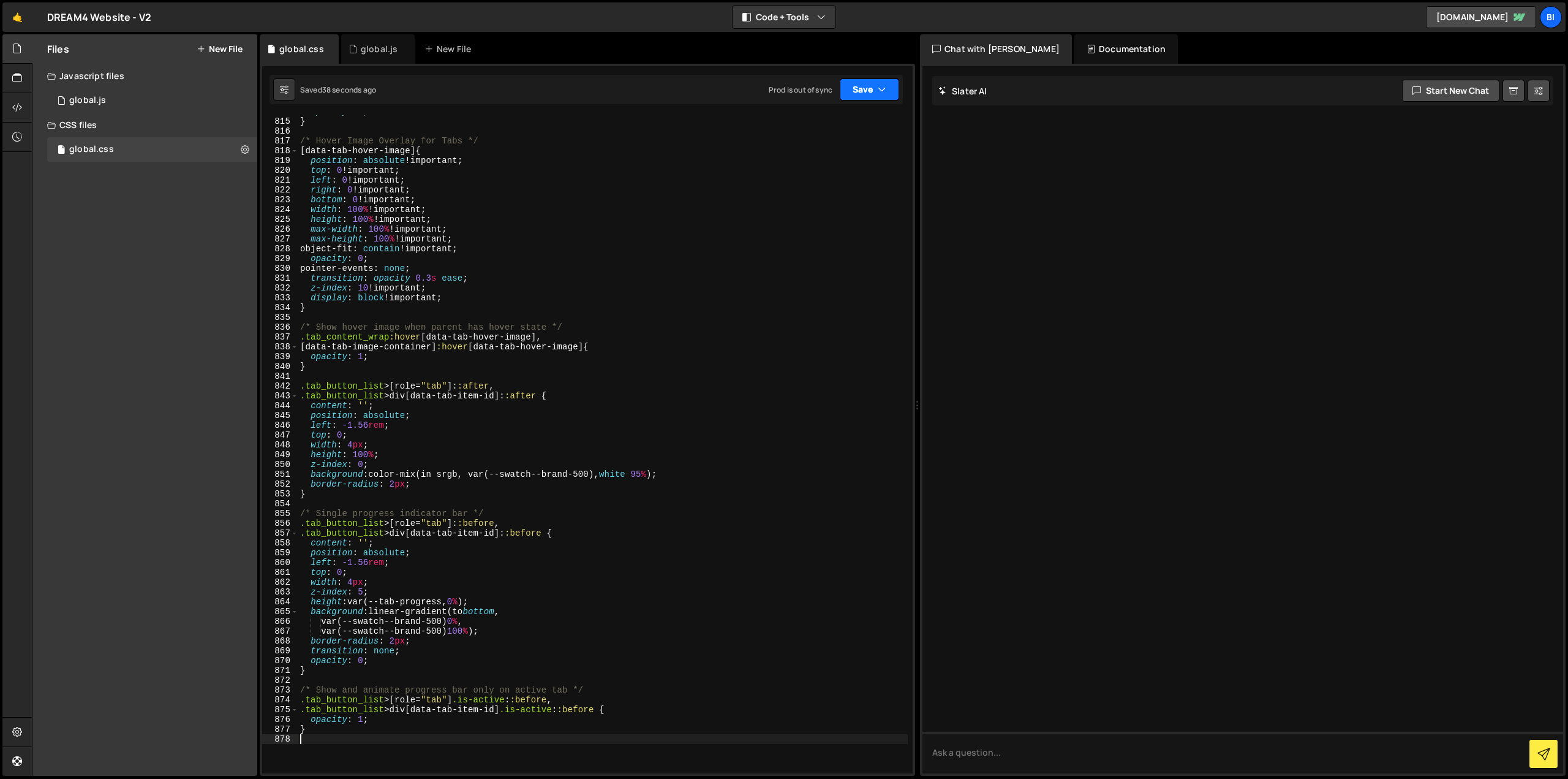
click at [870, 90] on button "Save" at bounding box center [869, 90] width 60 height 22
click at [819, 166] on div "Saved 25 minutes ago" at bounding box center [828, 172] width 127 height 15
click at [865, 86] on button "Save" at bounding box center [861, 90] width 74 height 22
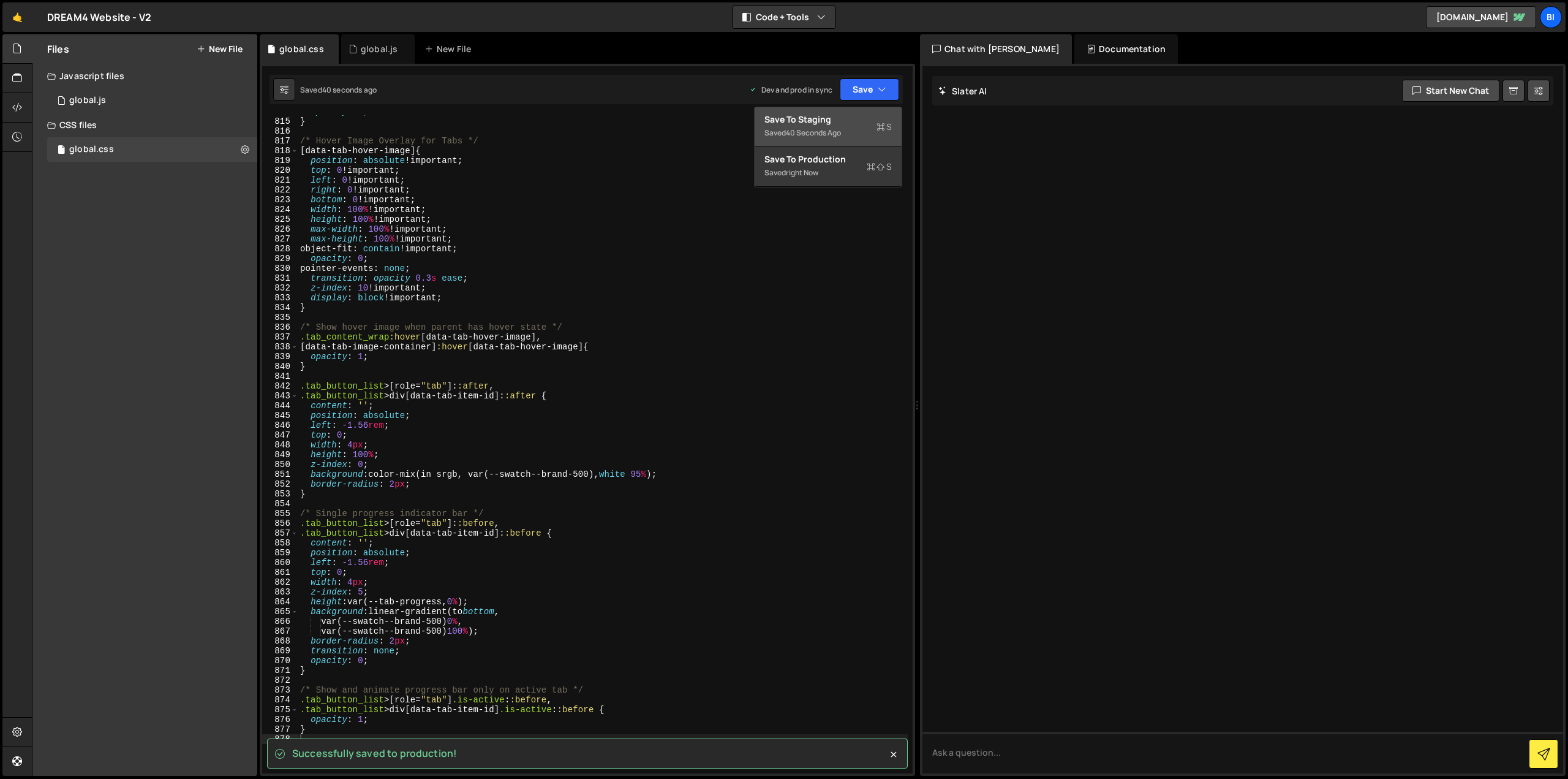
click at [833, 128] on div "40 seconds ago" at bounding box center [813, 132] width 55 height 10
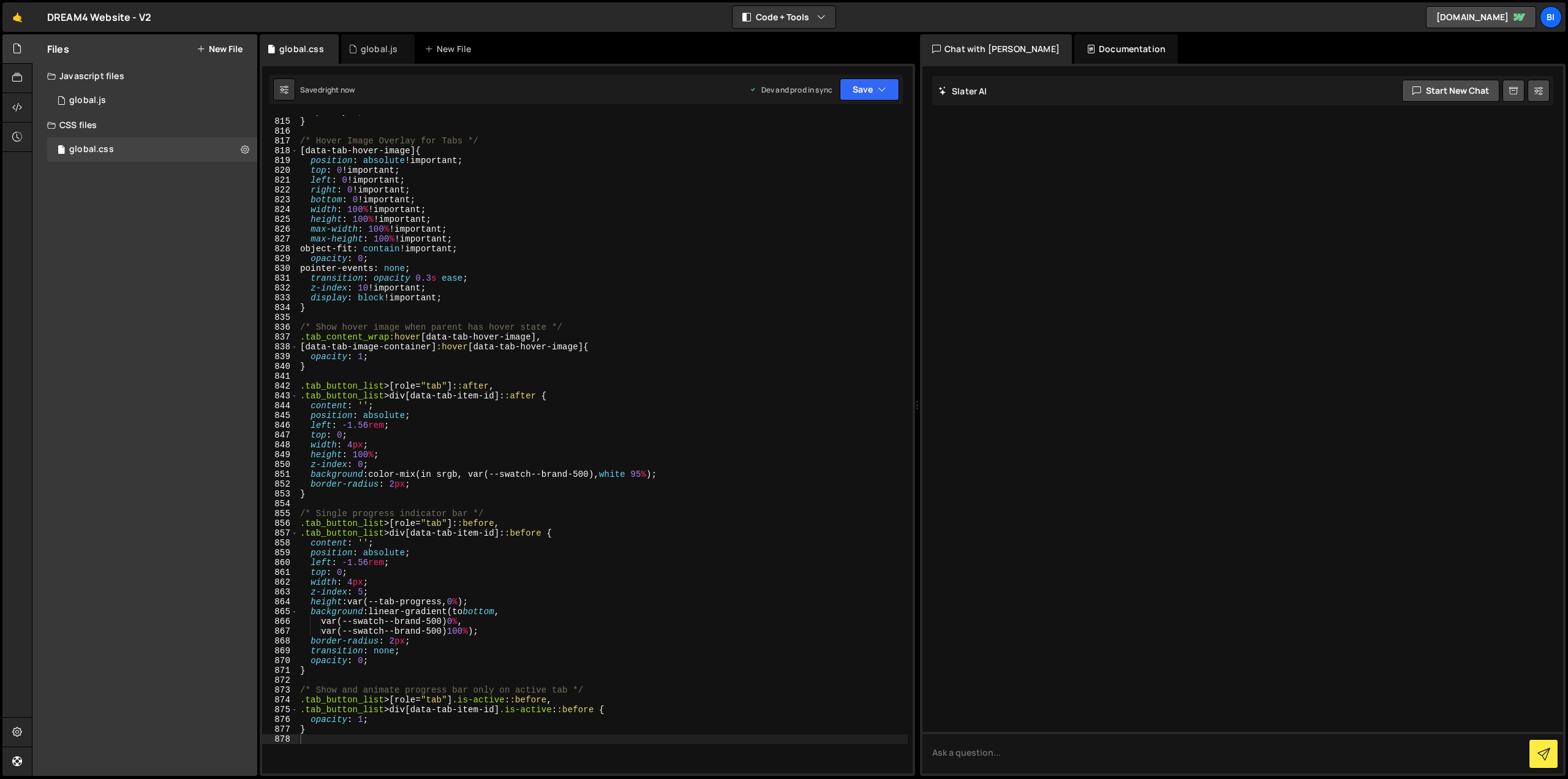
type textarea "right: 0 !important;"
click at [616, 195] on div "opacity : 1 ; } /* Hover Image Overlay for Tabs */ [ data-tab-hover-image ] { p…" at bounding box center [603, 445] width 610 height 677
